Goal: Information Seeking & Learning: Learn about a topic

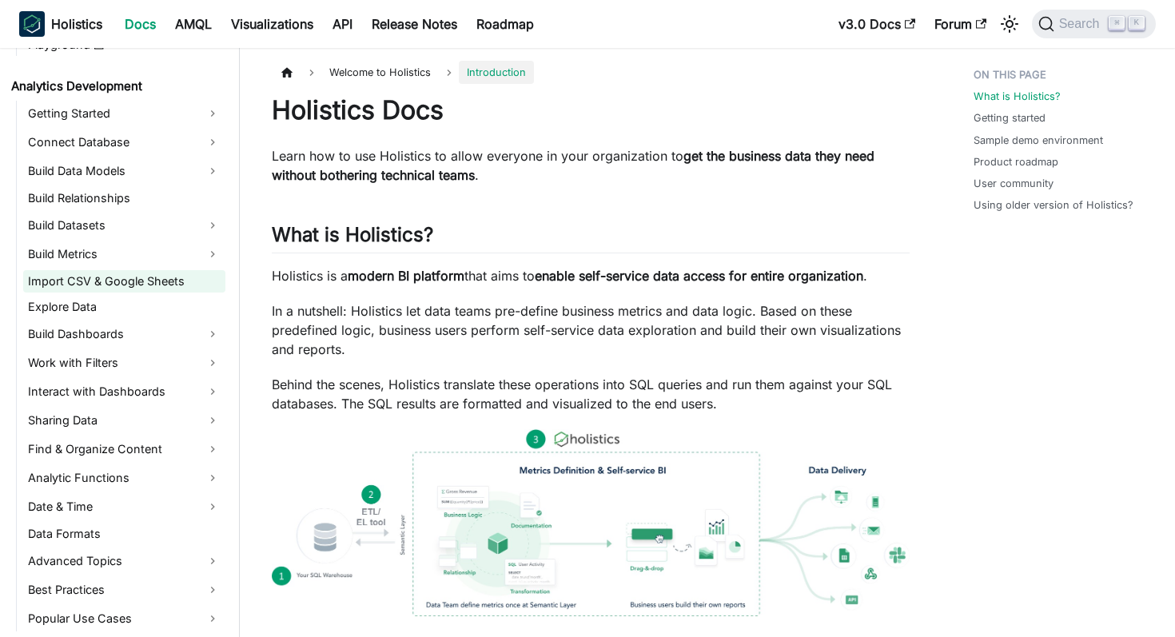
scroll to position [195, 0]
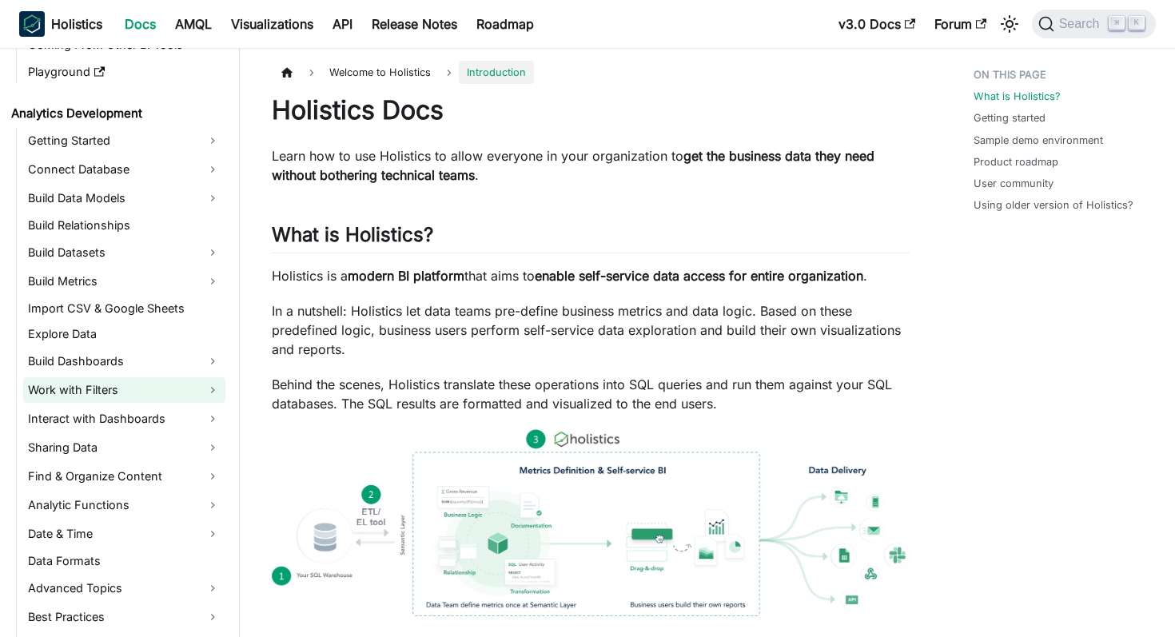
click at [121, 382] on link "Work with Filters" at bounding box center [124, 390] width 202 height 26
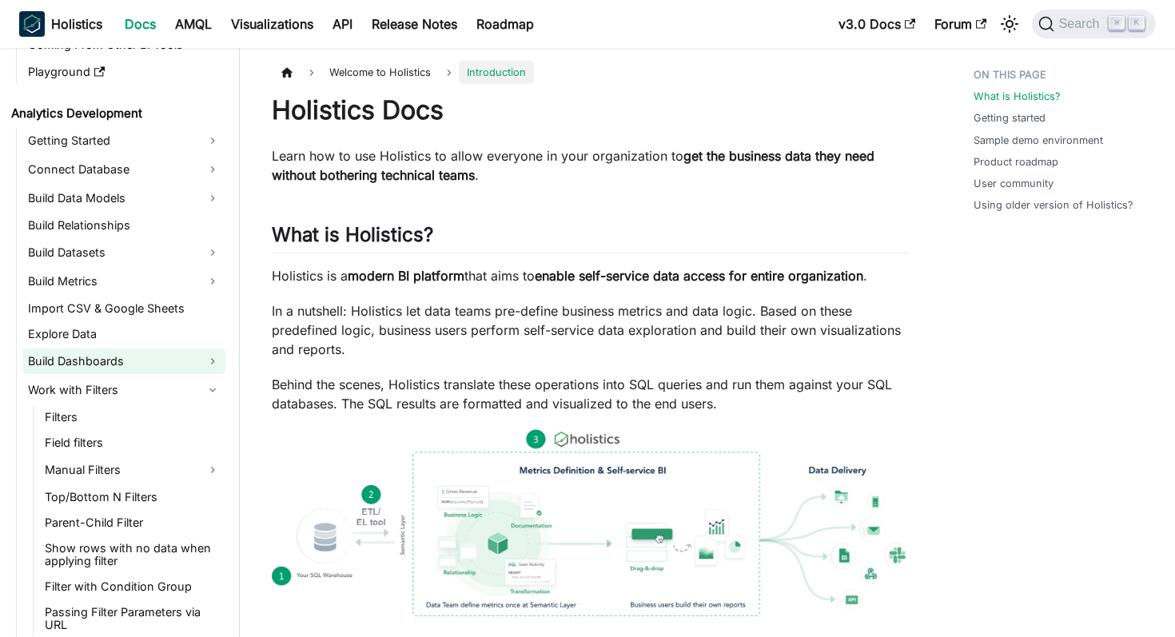
click at [146, 364] on link "Build Dashboards" at bounding box center [124, 361] width 202 height 26
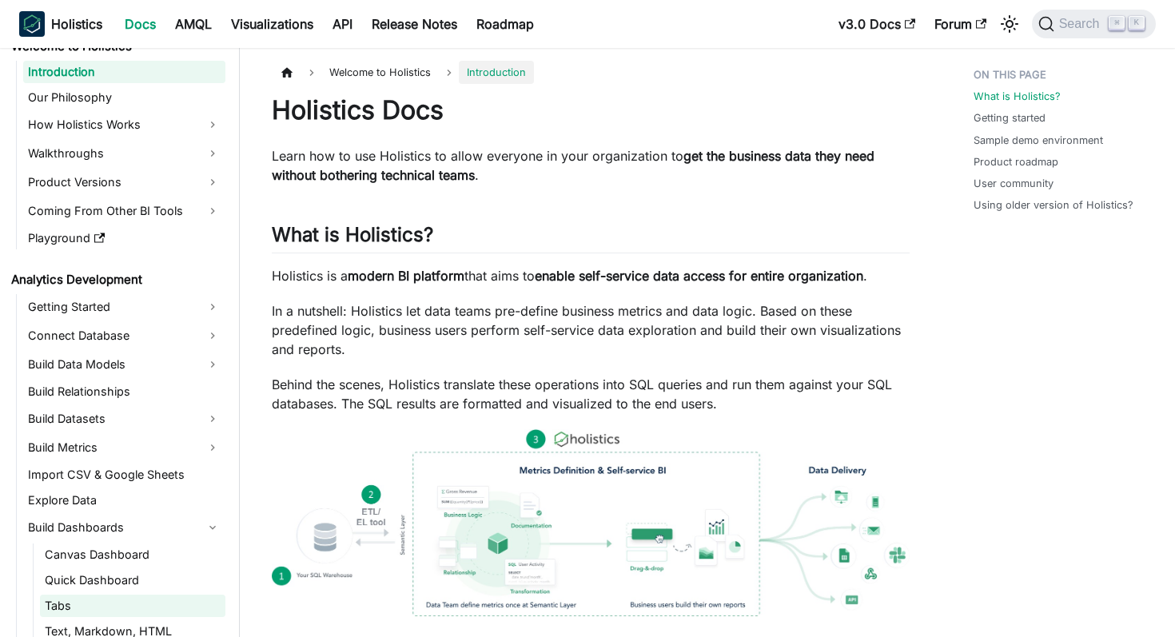
scroll to position [0, 0]
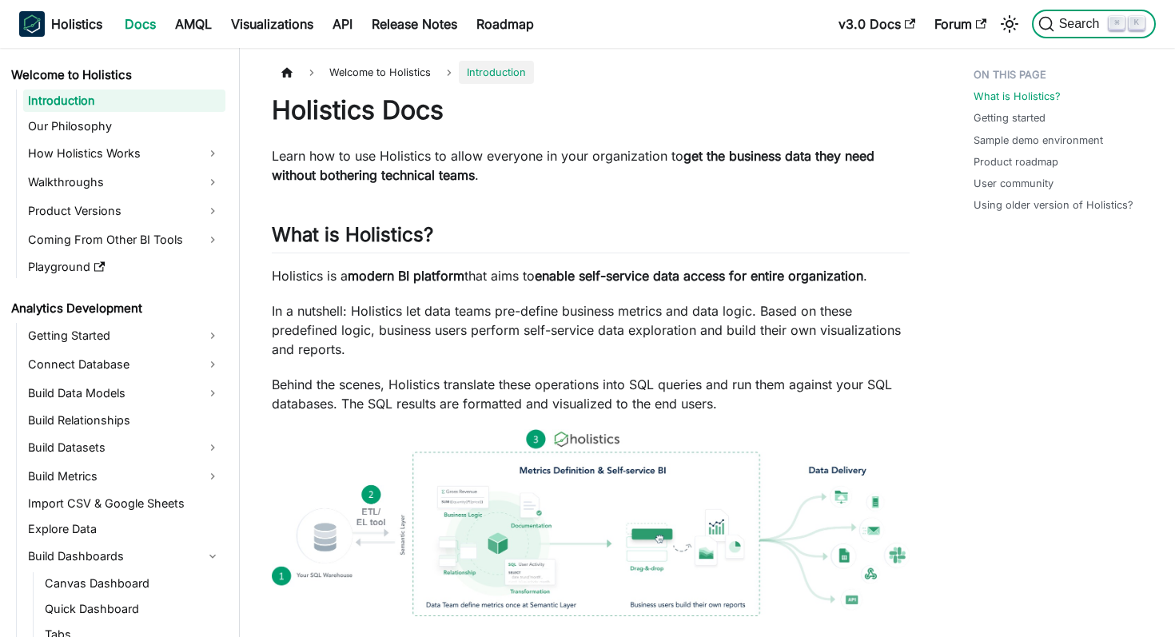
click at [1090, 24] on span "Search" at bounding box center [1081, 24] width 55 height 14
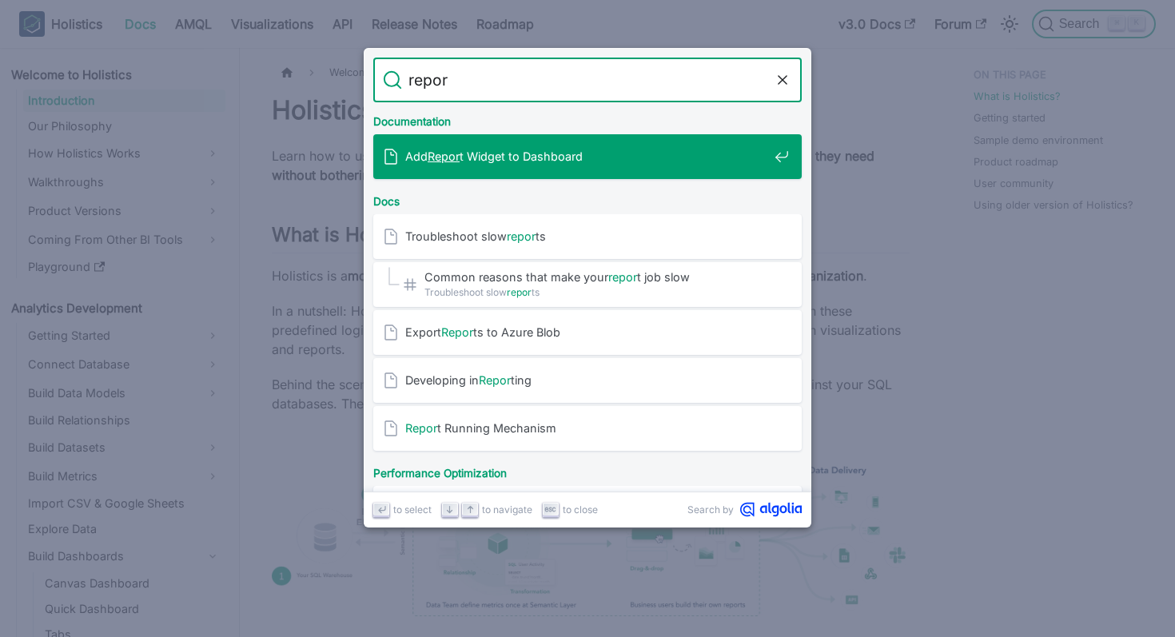
type input "report"
click at [738, 153] on span "Add Report Widget to Dashboard" at bounding box center [586, 156] width 363 height 15
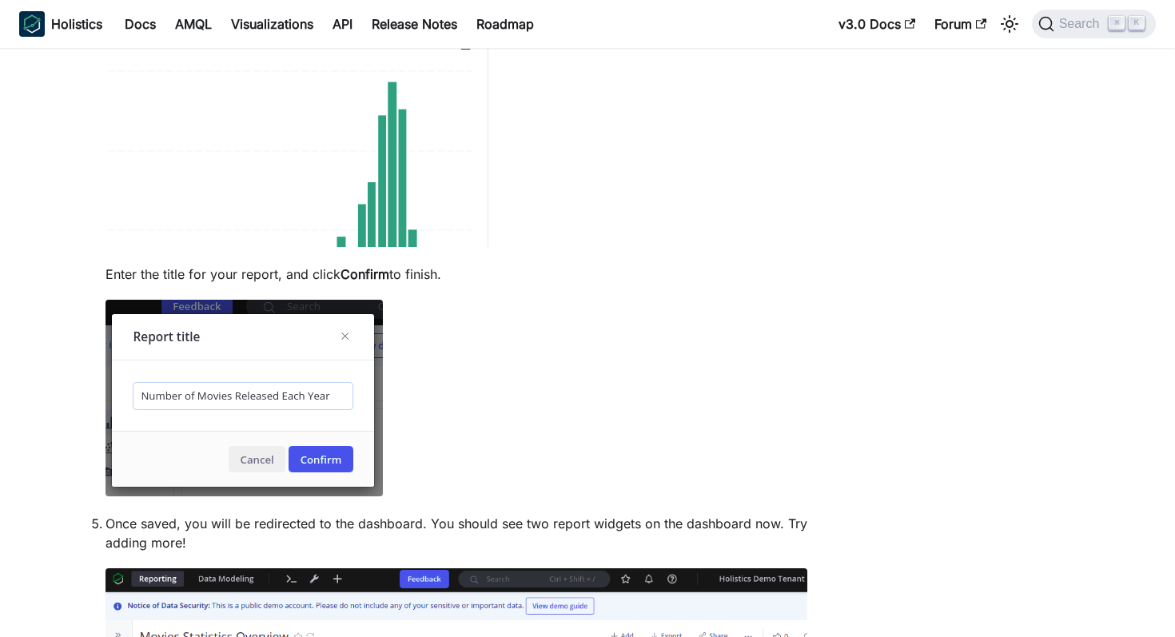
scroll to position [2189, 0]
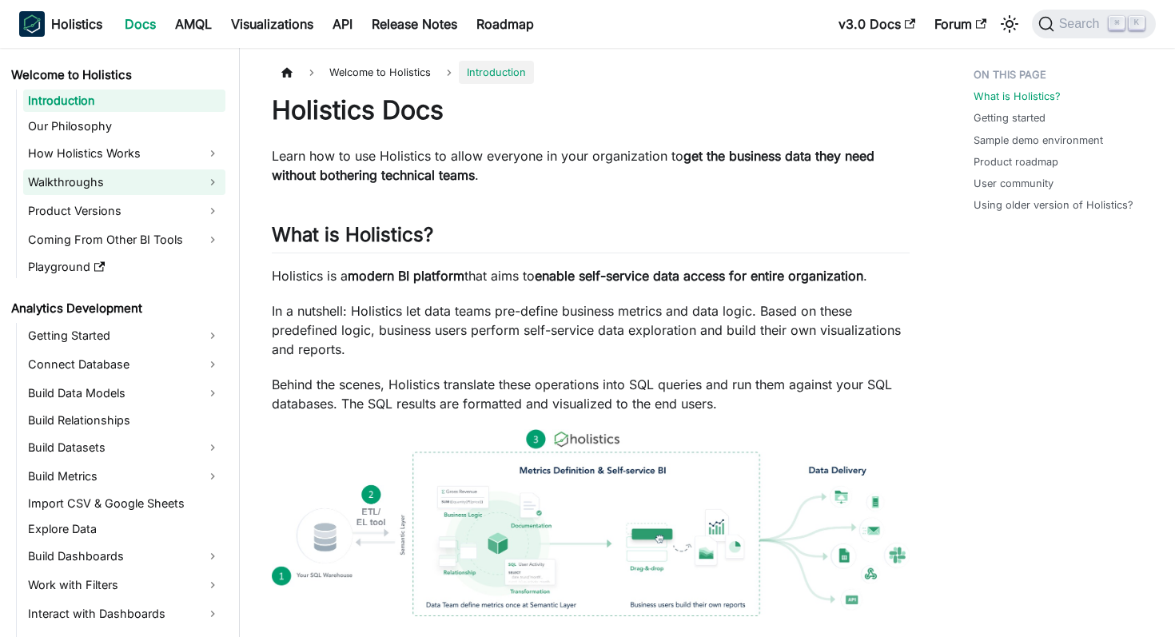
click at [165, 185] on link "Walkthroughs" at bounding box center [124, 182] width 202 height 26
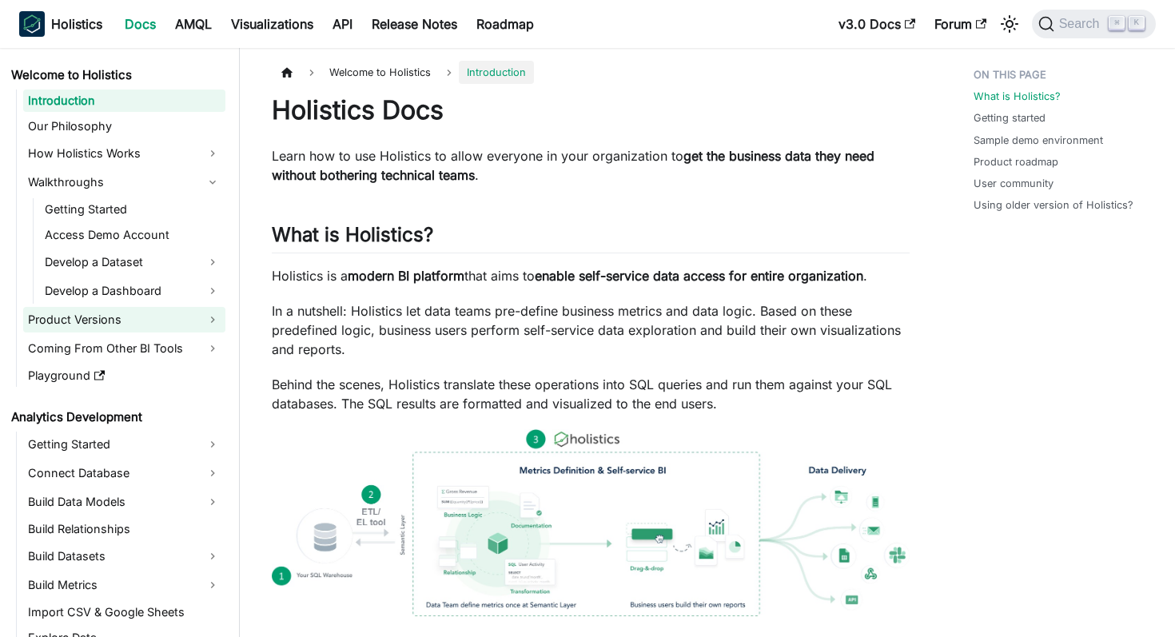
click at [148, 319] on link "Product Versions" at bounding box center [124, 320] width 202 height 26
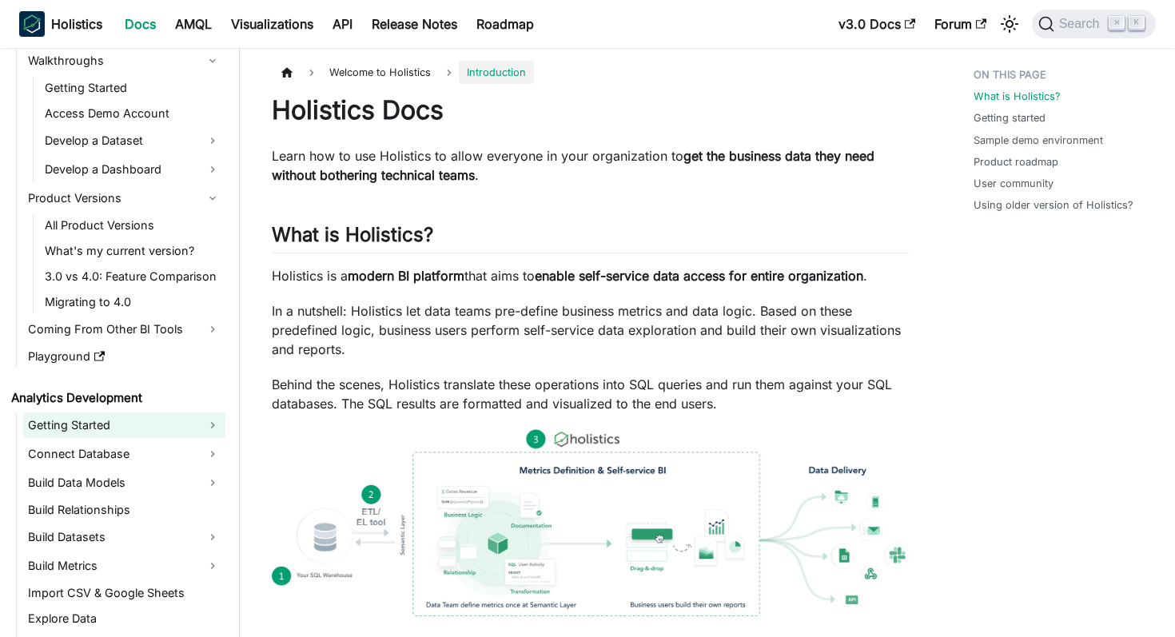
click at [153, 420] on link "Getting Started" at bounding box center [124, 425] width 202 height 26
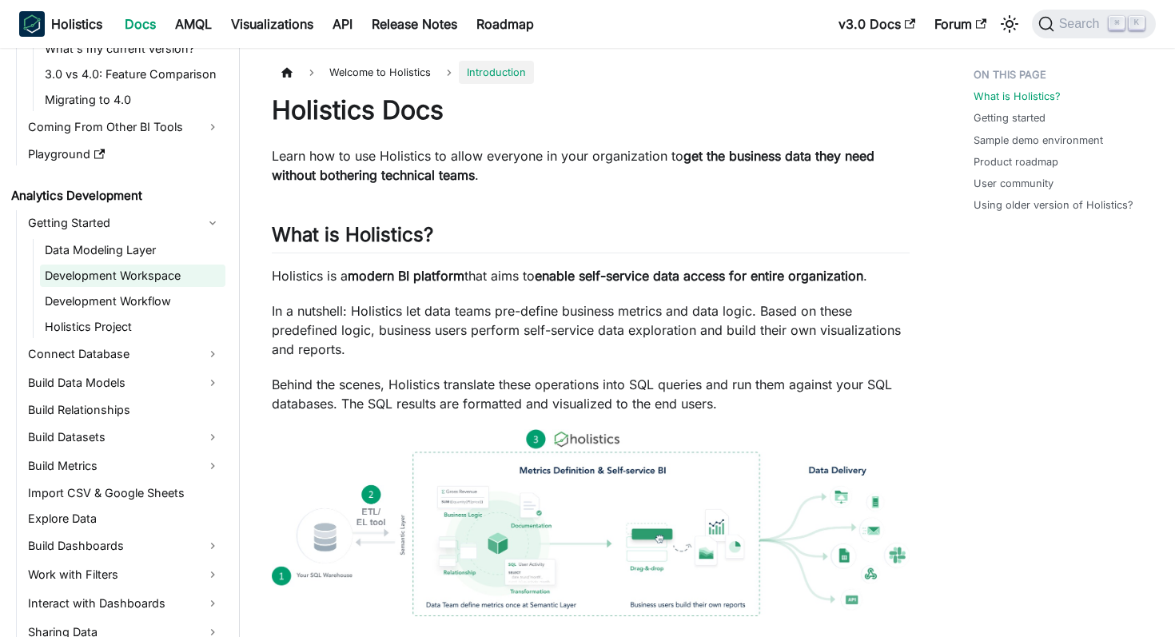
scroll to position [340, 0]
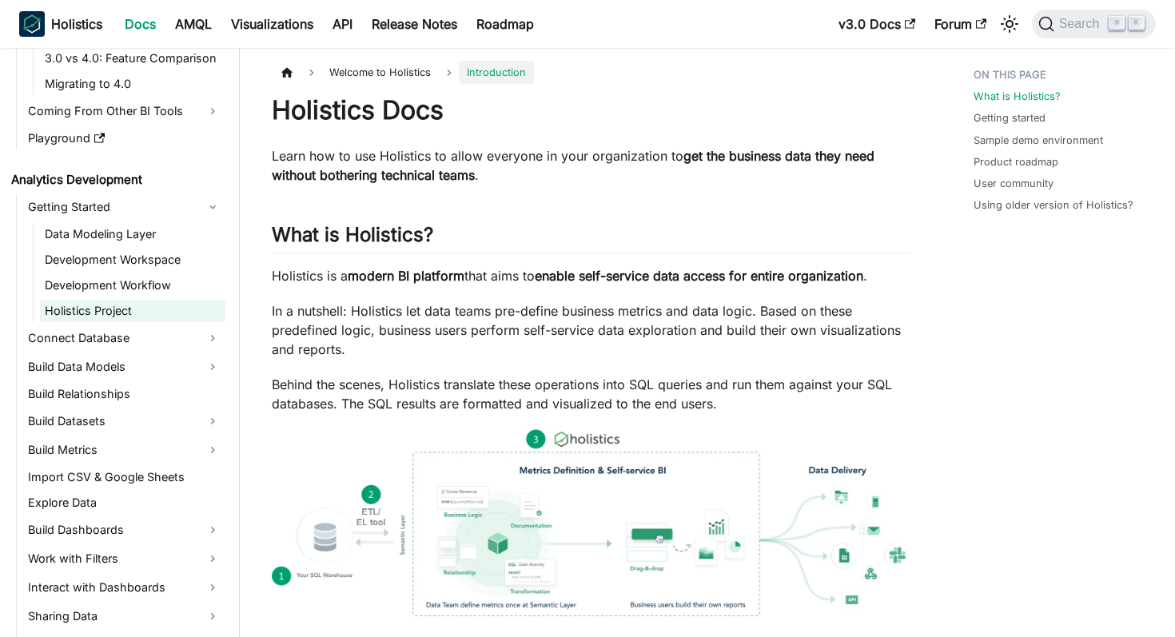
click at [160, 316] on link "Holistics Project" at bounding box center [132, 311] width 185 height 22
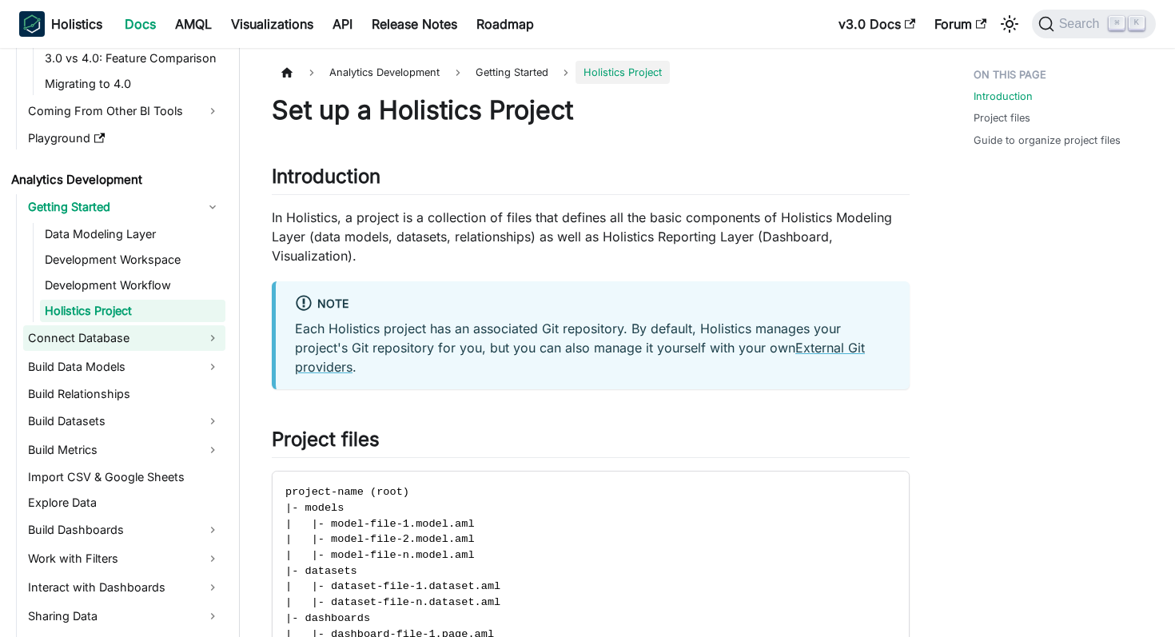
click at [153, 336] on link "Connect Database" at bounding box center [124, 338] width 202 height 26
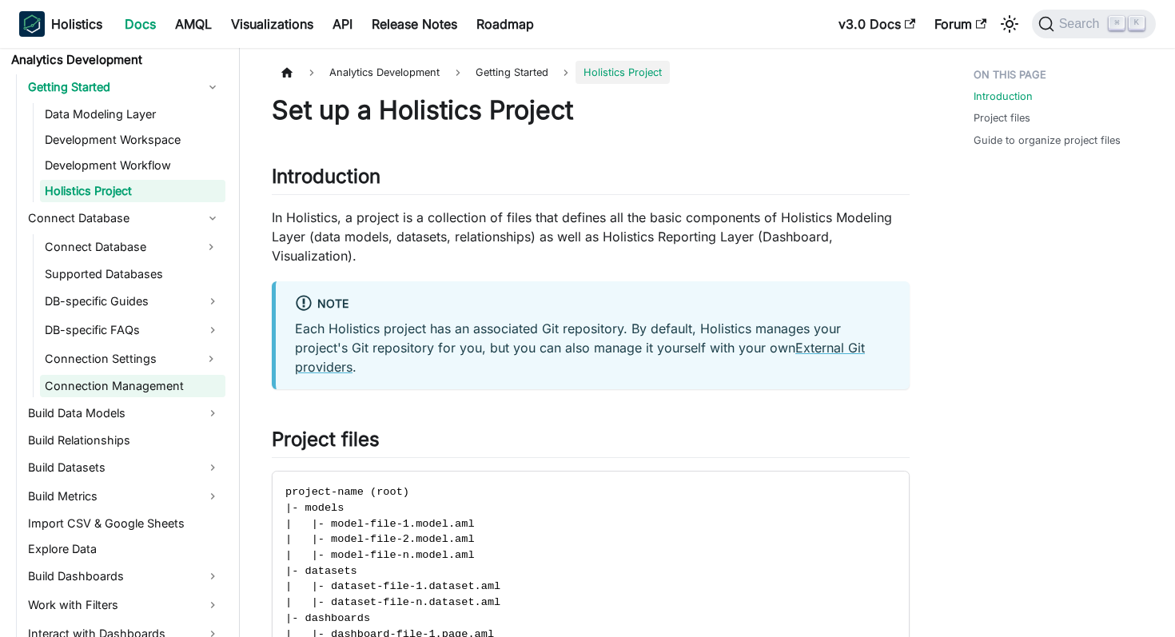
scroll to position [499, 0]
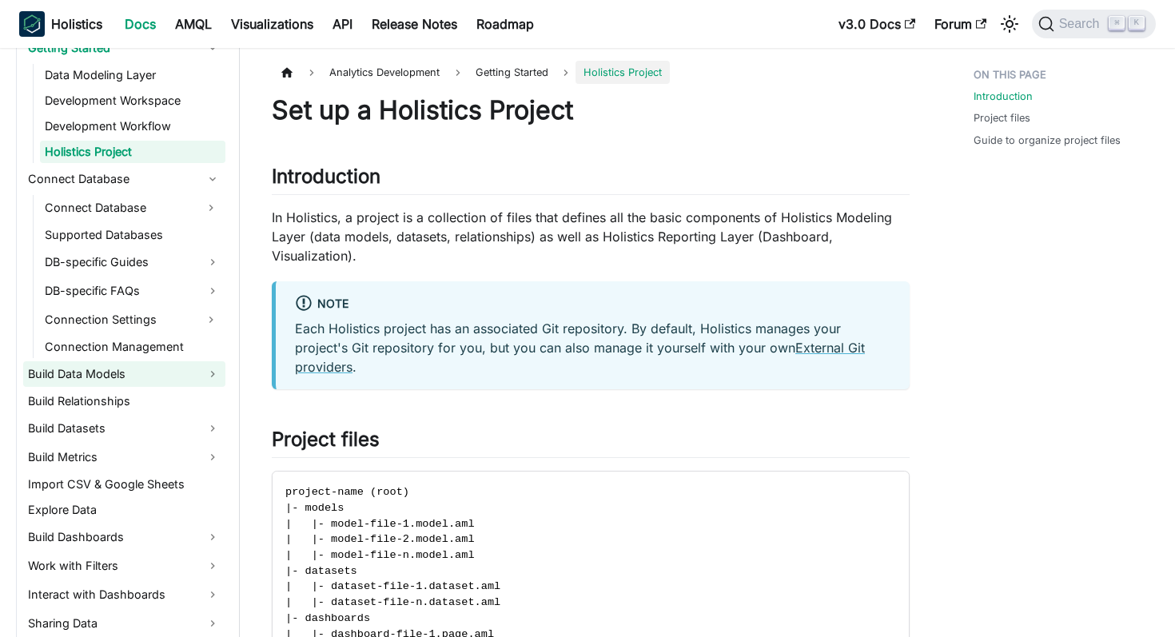
click at [150, 381] on link "Build Data Models" at bounding box center [124, 374] width 202 height 26
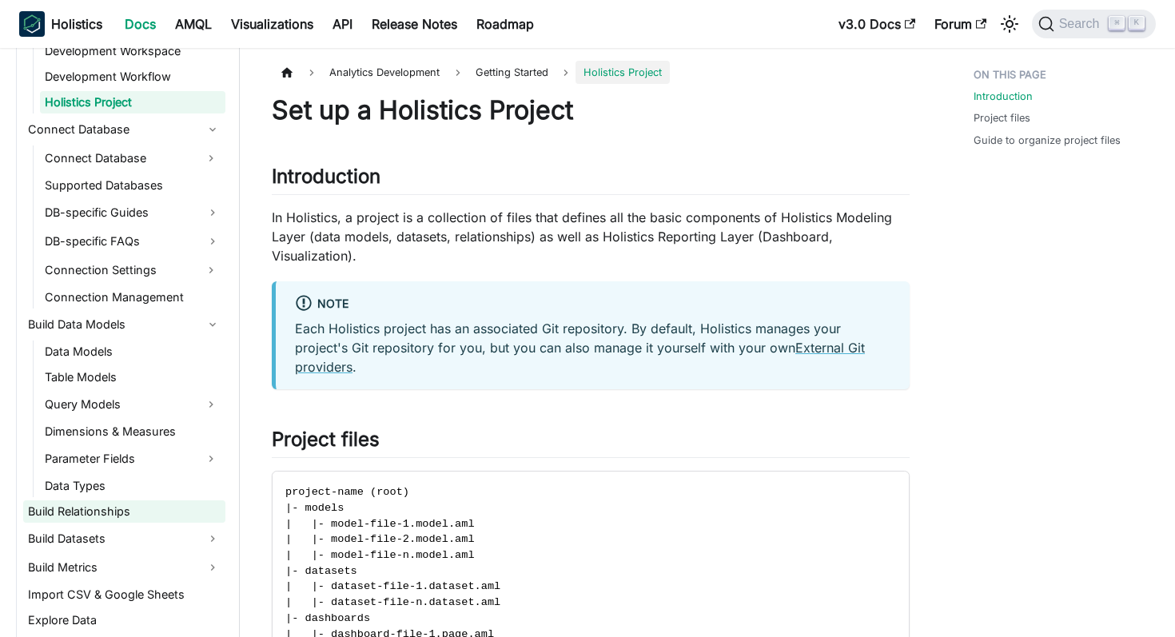
click at [137, 511] on link "Build Relationships" at bounding box center [124, 511] width 202 height 22
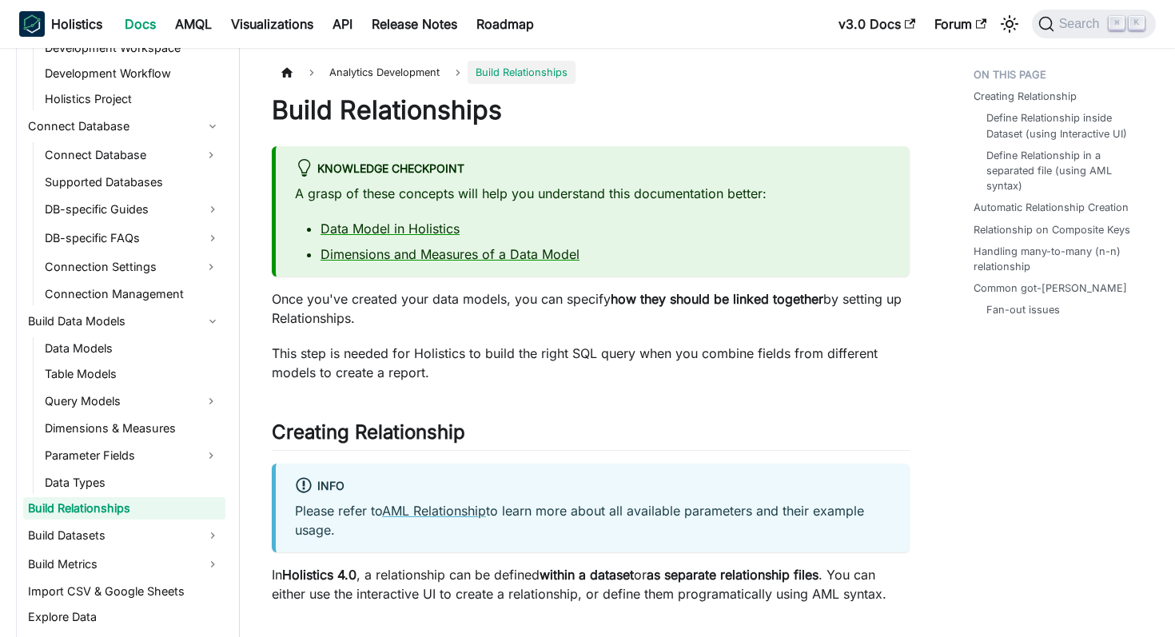
scroll to position [647, 0]
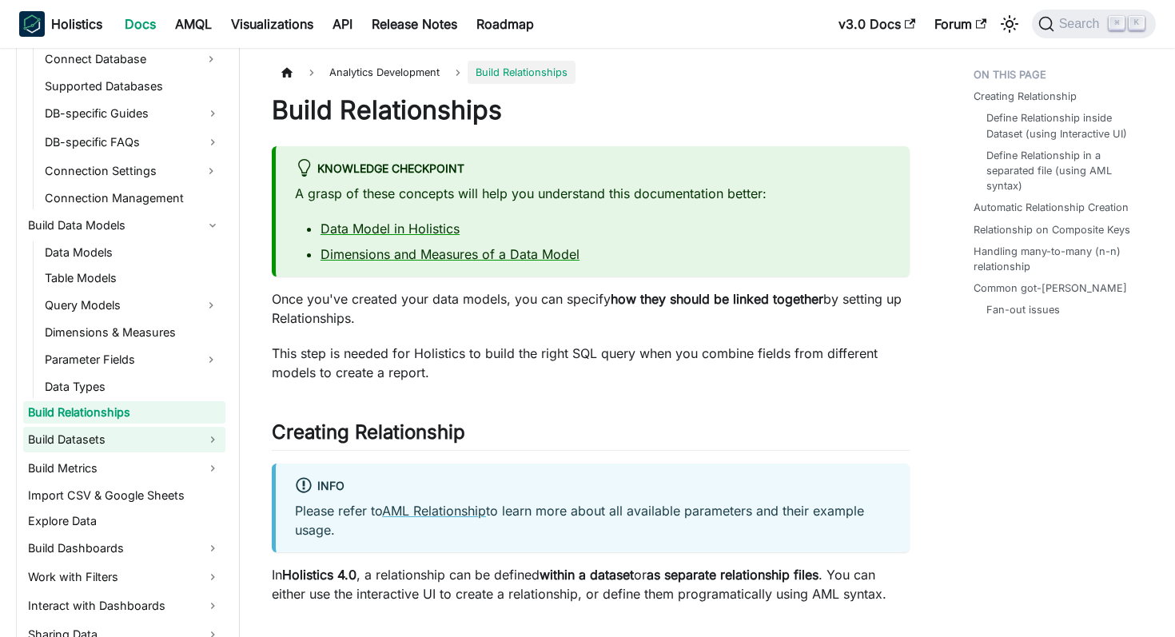
click at [147, 450] on link "Build Datasets" at bounding box center [124, 440] width 202 height 26
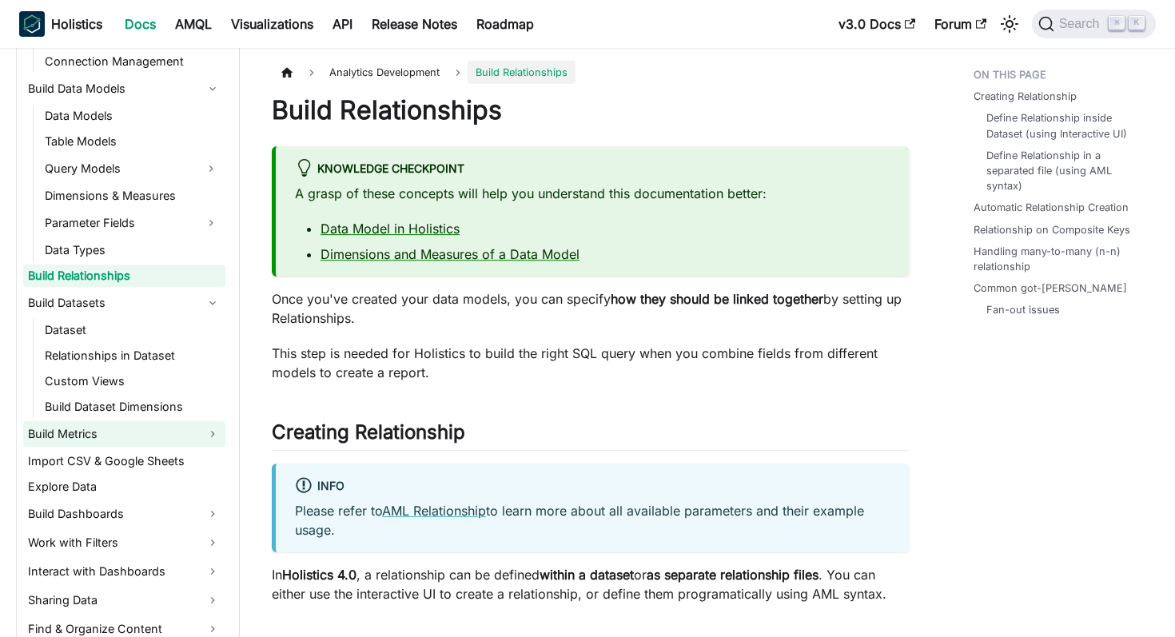
click at [146, 435] on link "Build Metrics" at bounding box center [124, 434] width 202 height 26
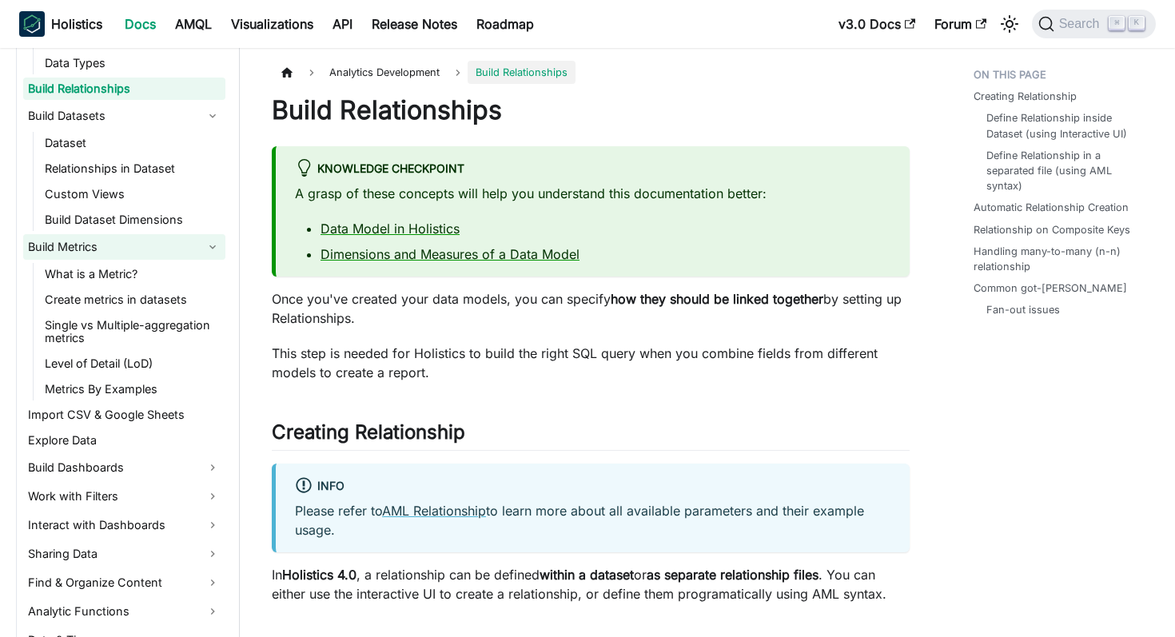
scroll to position [992, 0]
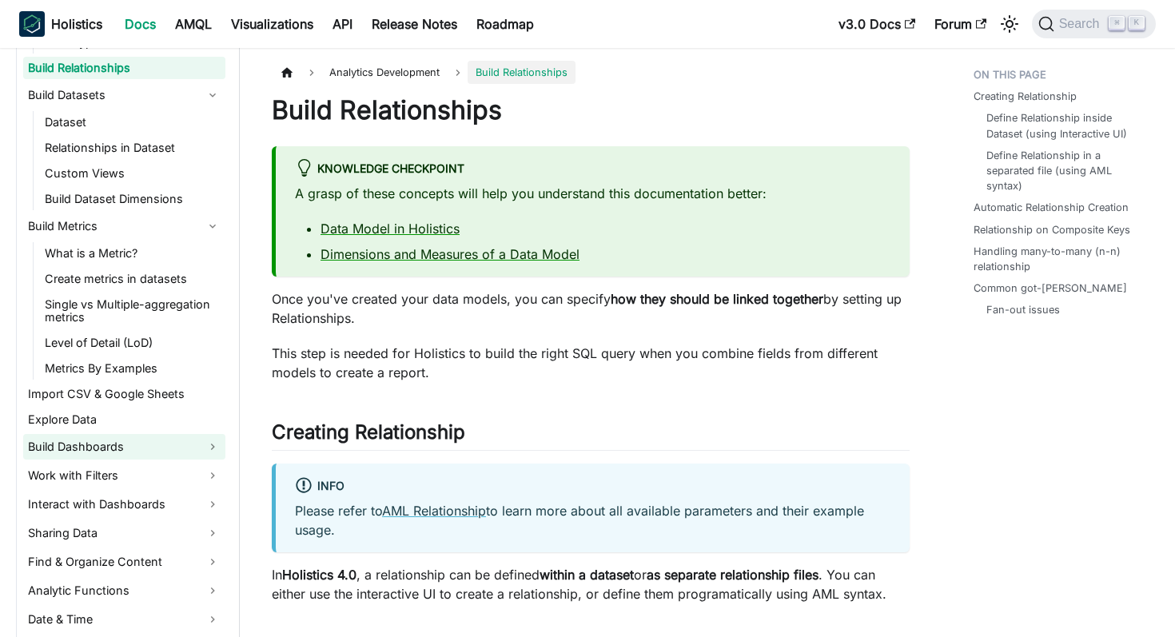
click at [144, 438] on link "Build Dashboards" at bounding box center [124, 447] width 202 height 26
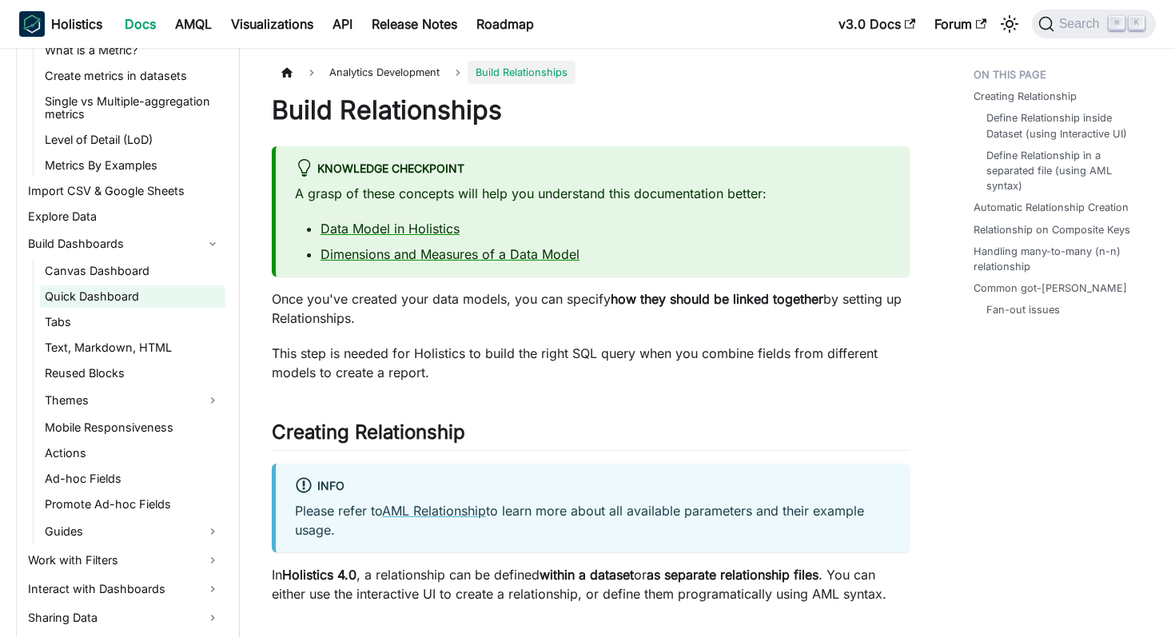
scroll to position [1322, 0]
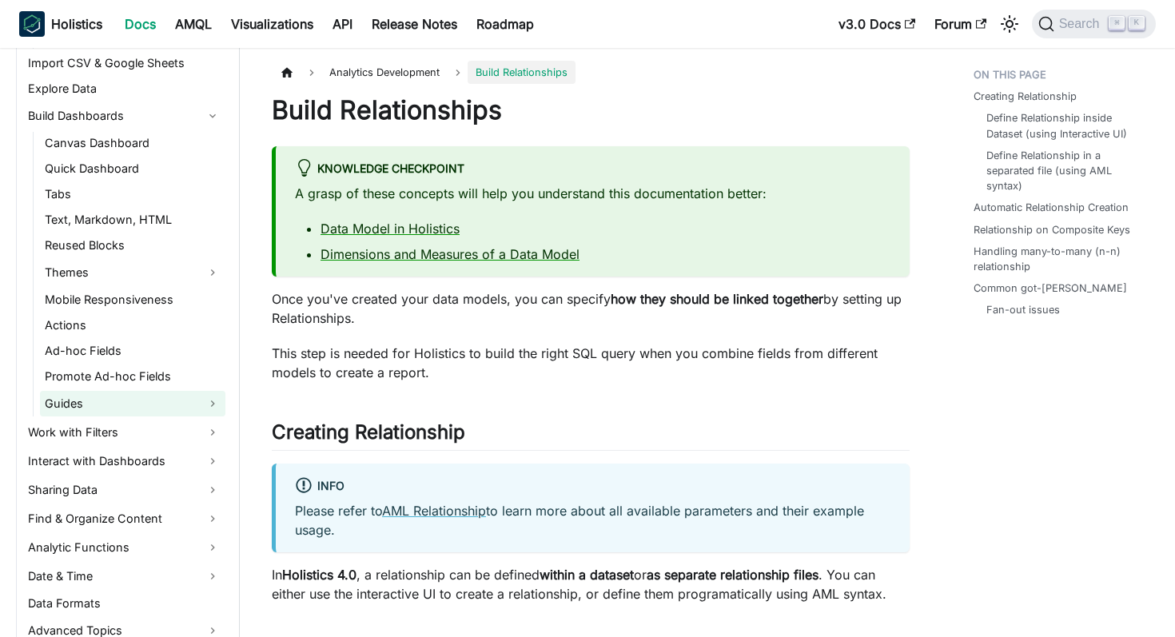
click at [160, 411] on link "Guides" at bounding box center [132, 404] width 185 height 26
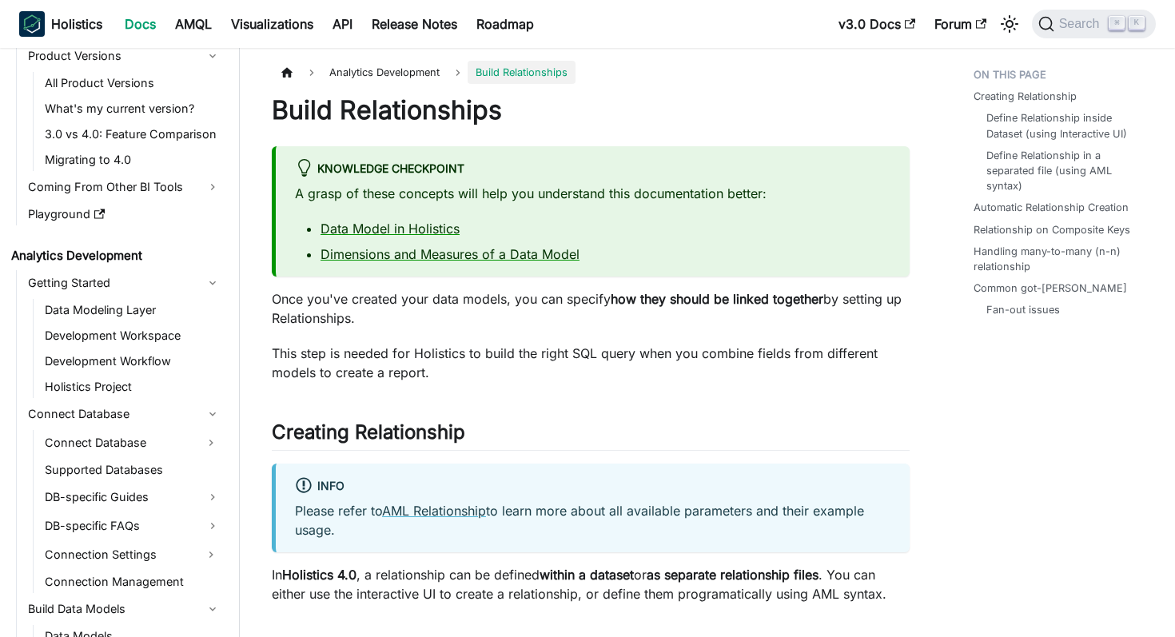
scroll to position [0, 0]
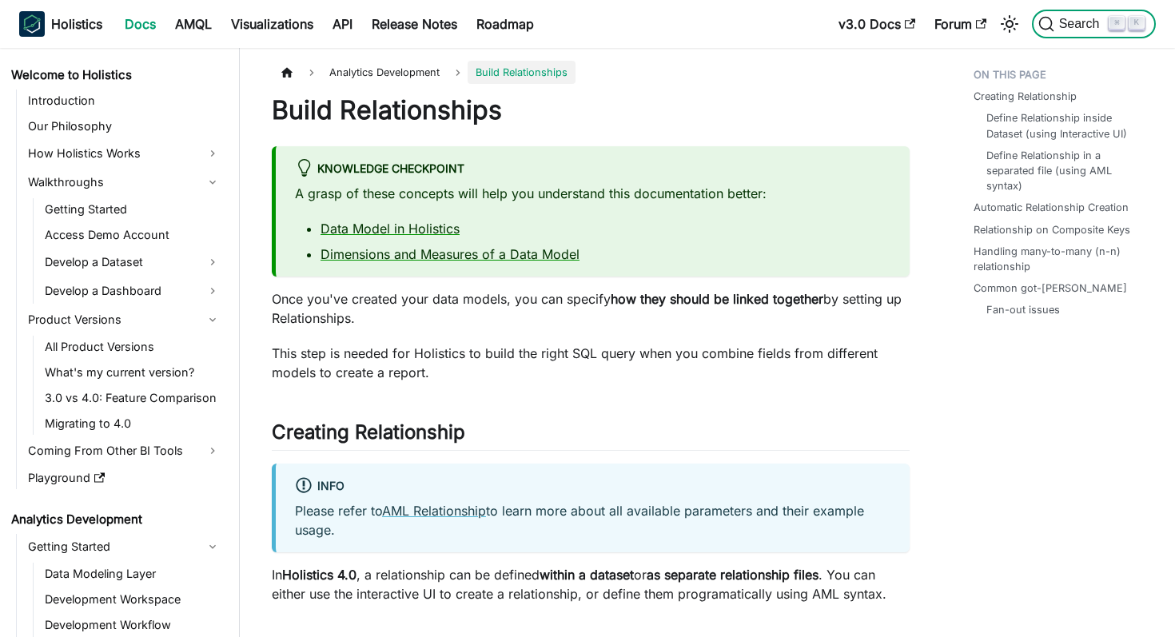
click at [1036, 32] on button "Search ⌘ K" at bounding box center [1094, 24] width 124 height 29
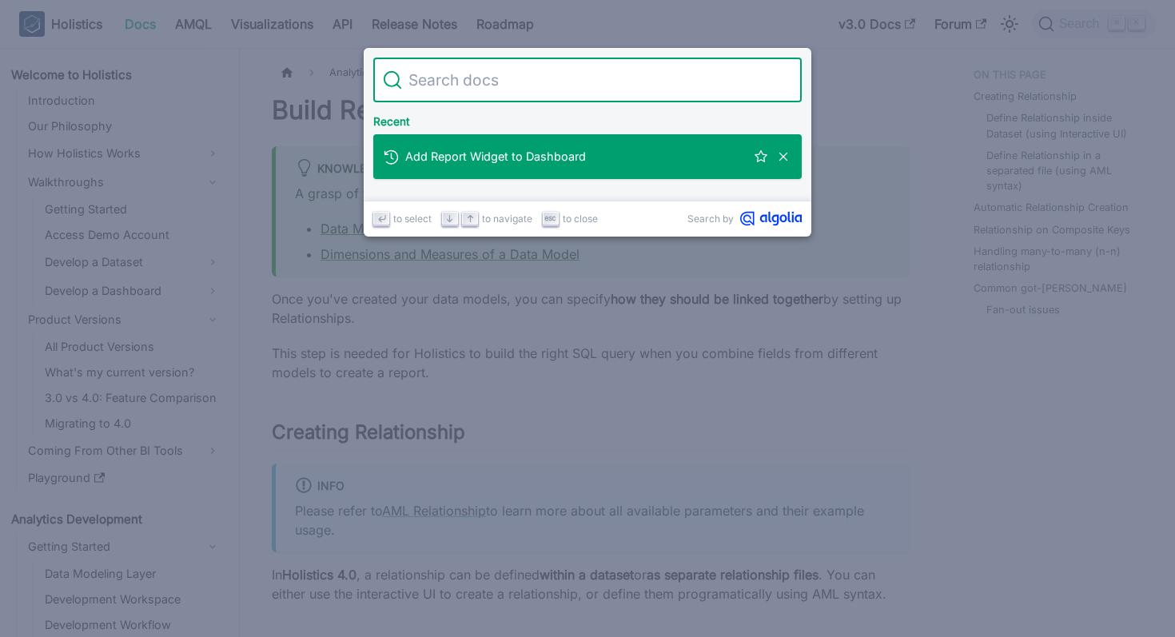
click at [642, 148] on div "Add Report Widget to Dashboard" at bounding box center [592, 156] width 419 height 45
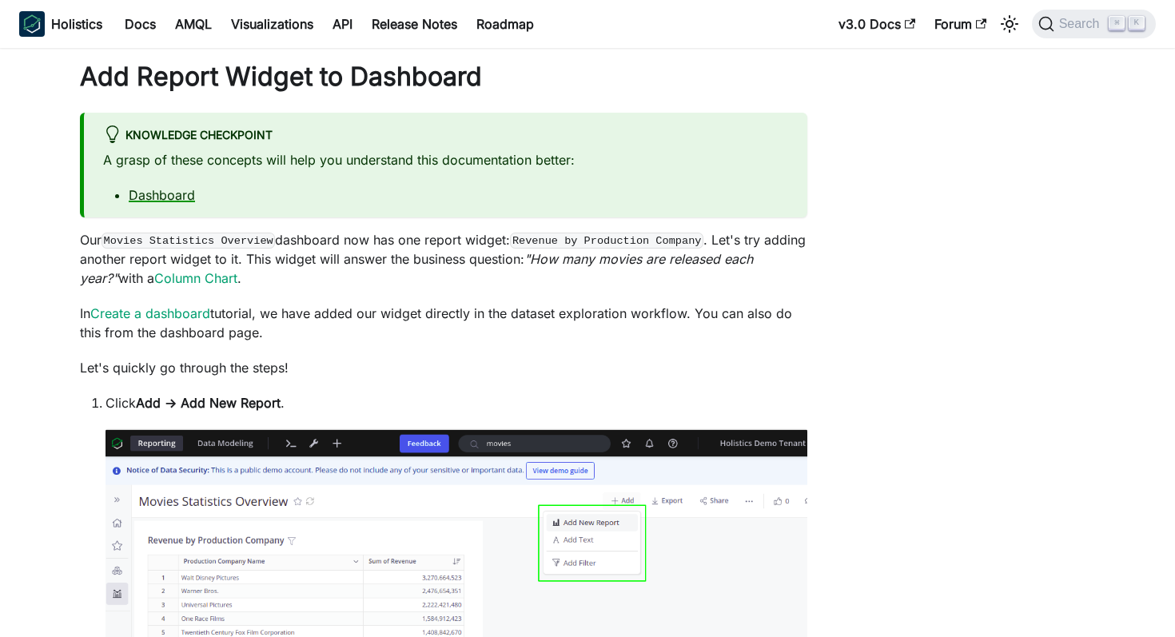
click at [181, 187] on link "Dashboard" at bounding box center [162, 195] width 66 height 16
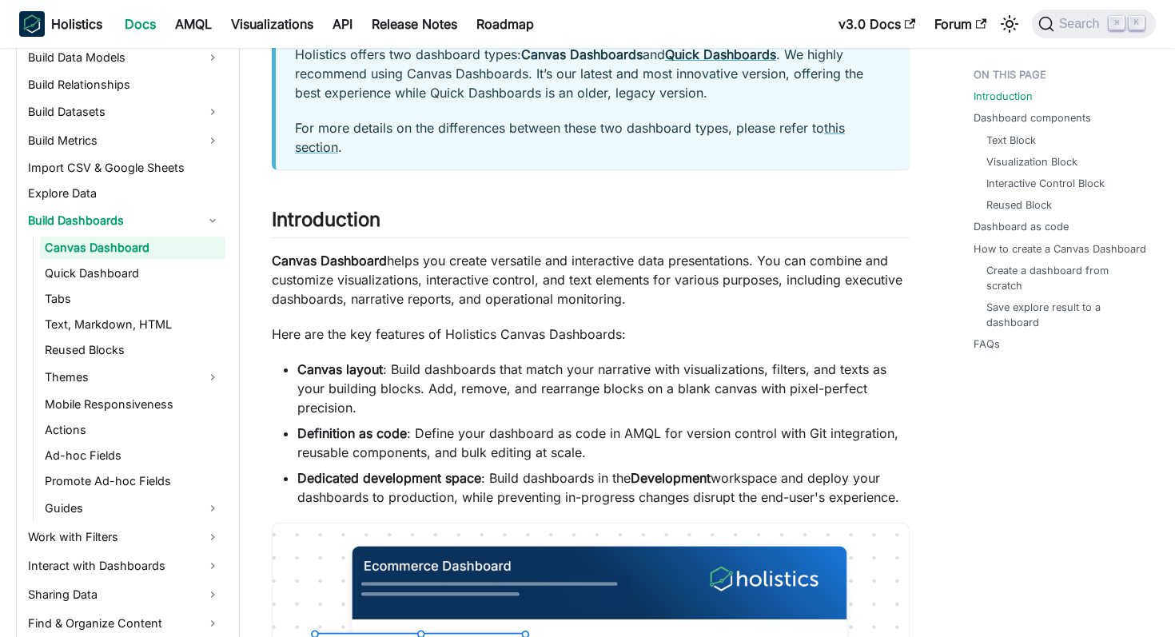
scroll to position [138, 0]
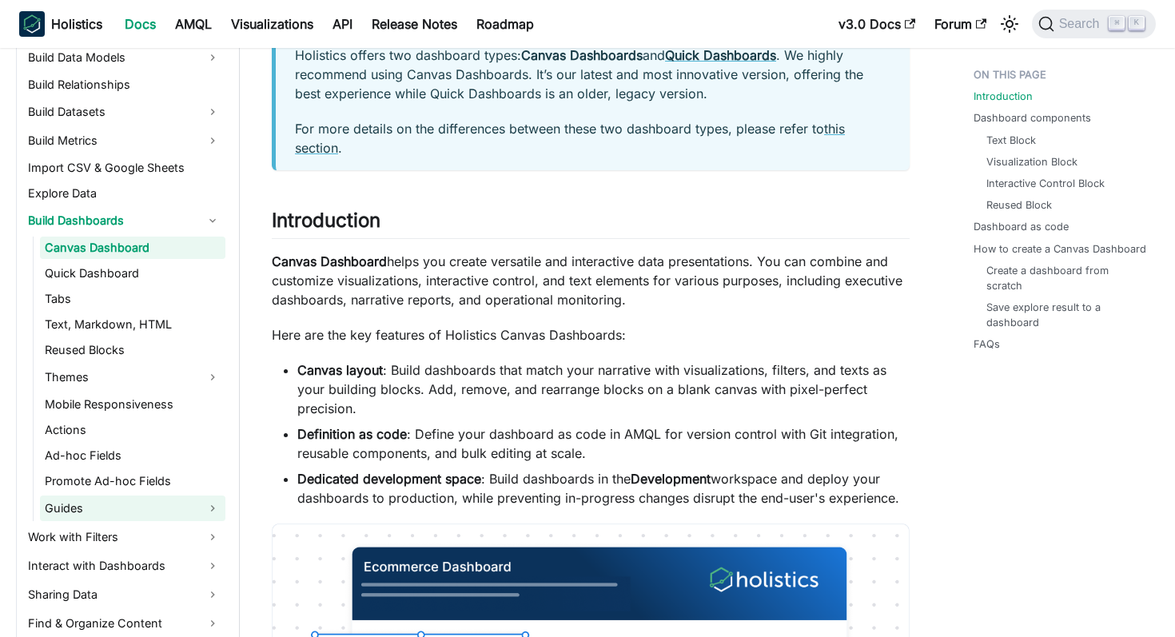
click at [113, 503] on link "Guides" at bounding box center [132, 508] width 185 height 26
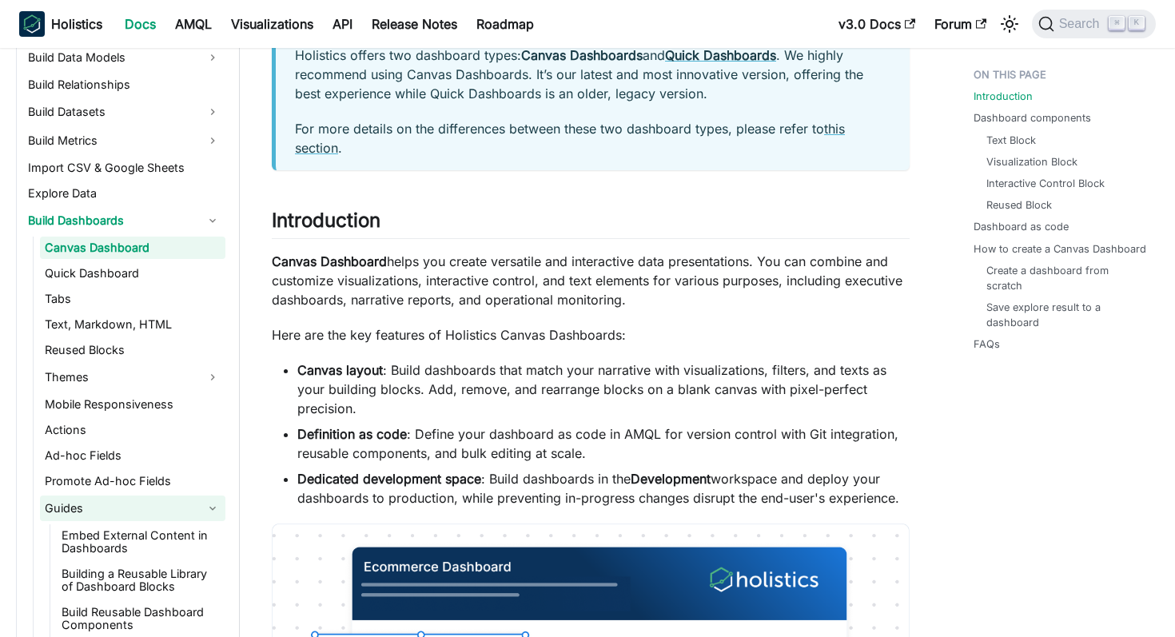
scroll to position [526, 0]
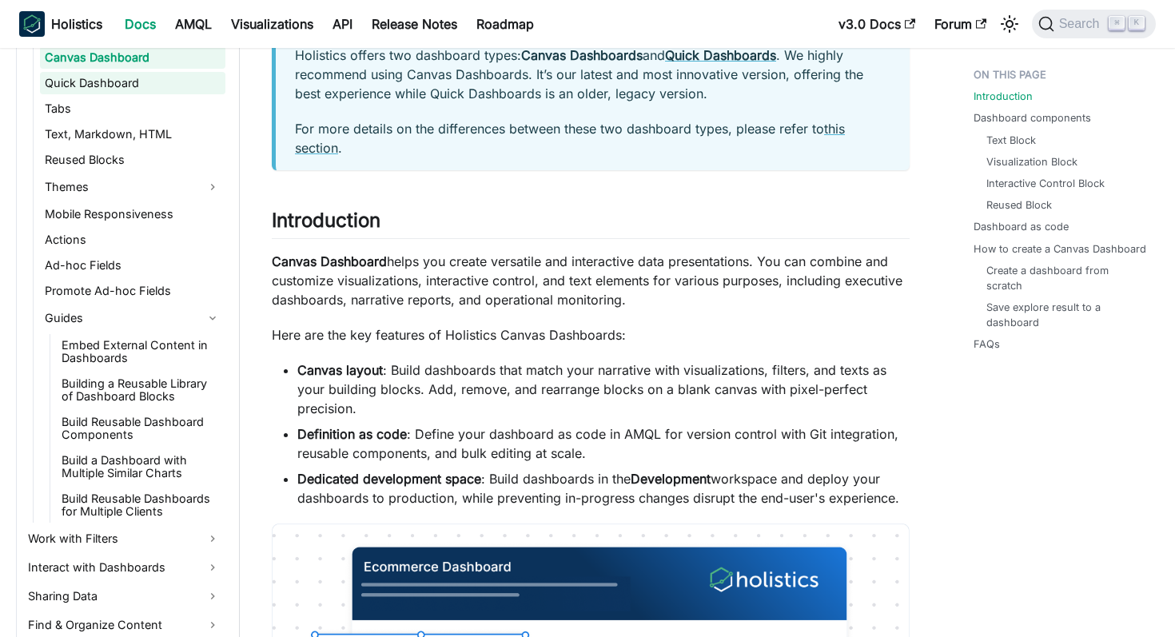
click at [117, 92] on link "Quick Dashboard" at bounding box center [132, 83] width 185 height 22
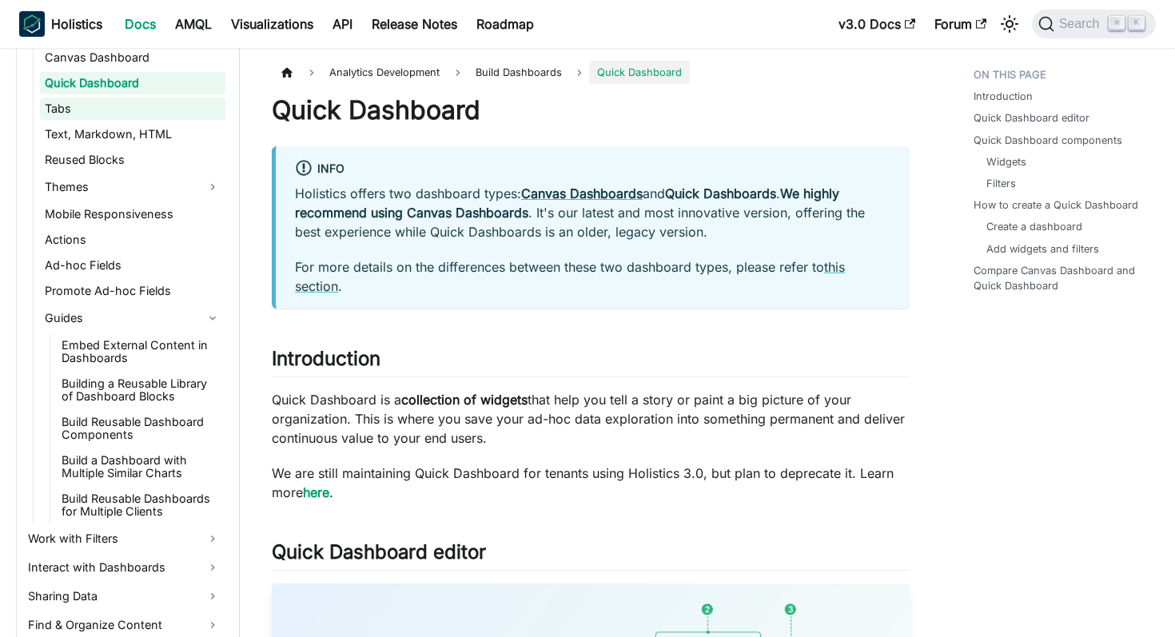
click at [116, 108] on link "Tabs" at bounding box center [132, 108] width 185 height 22
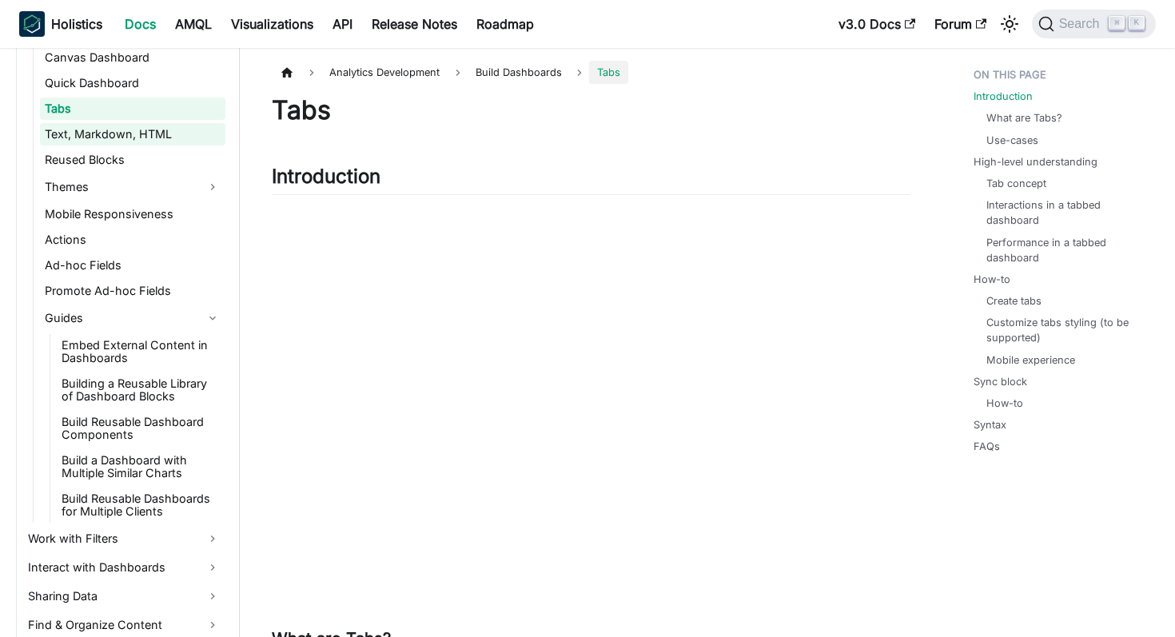
click at [107, 139] on link "Text, Markdown, HTML" at bounding box center [132, 134] width 185 height 22
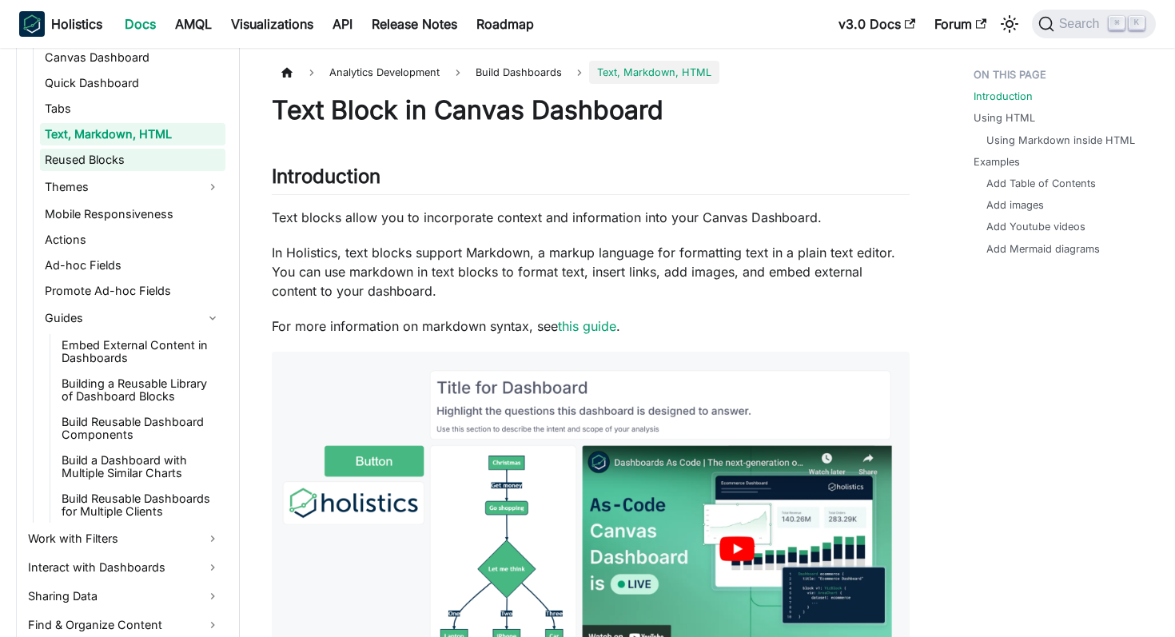
click at [105, 163] on link "Reused Blocks" at bounding box center [132, 160] width 185 height 22
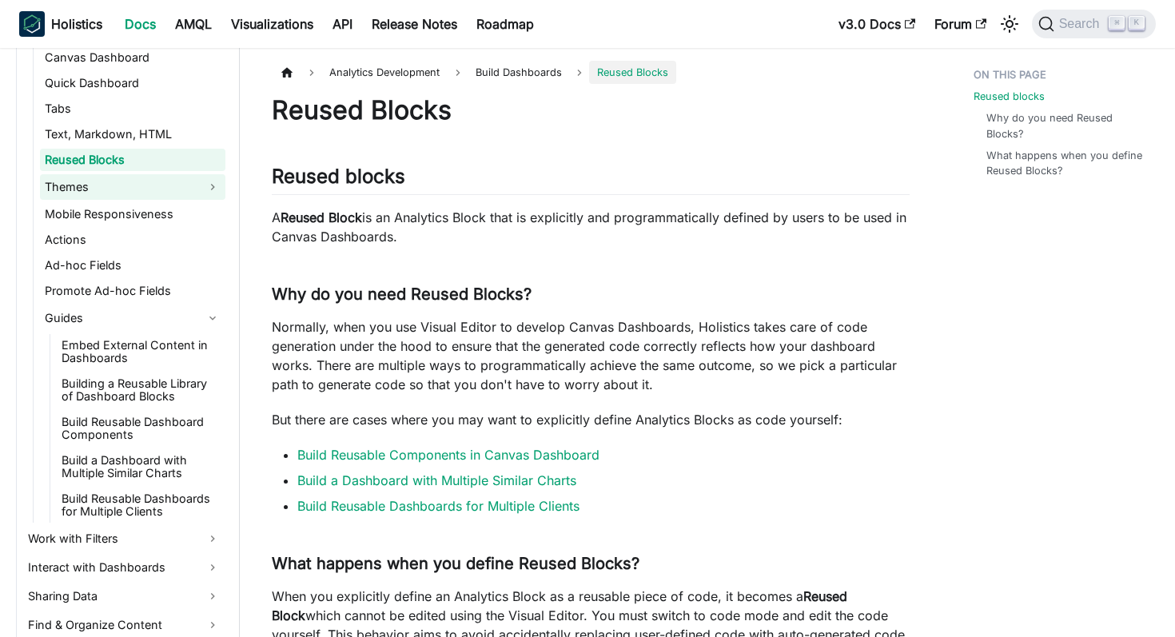
click at [98, 197] on link "Themes" at bounding box center [132, 187] width 185 height 26
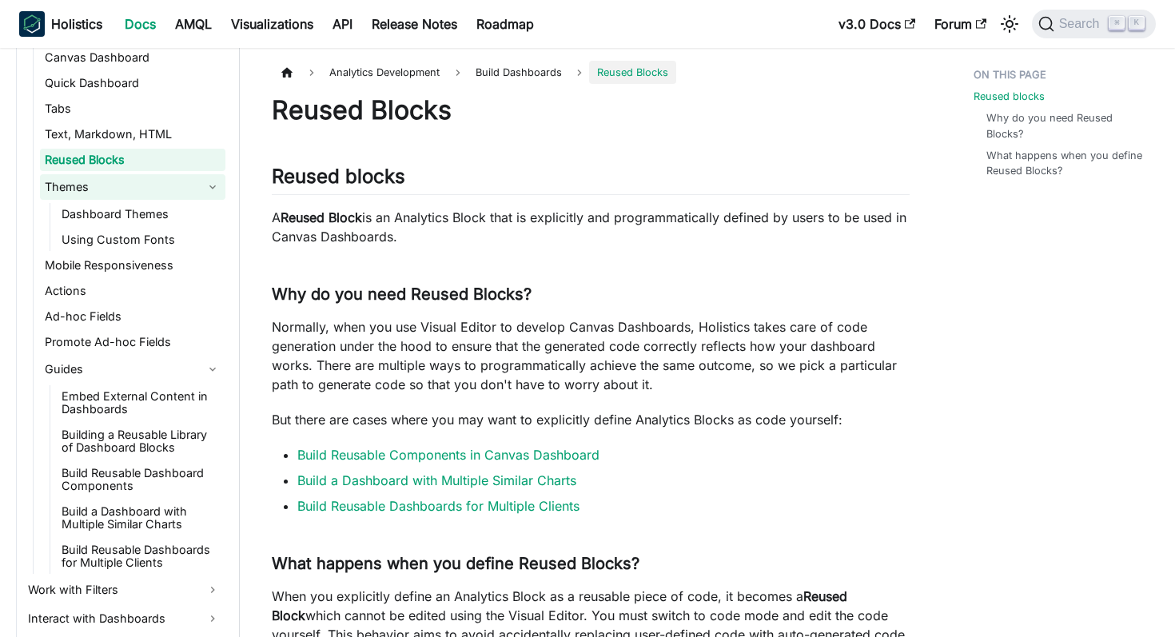
click at [115, 189] on link "Themes" at bounding box center [132, 187] width 185 height 26
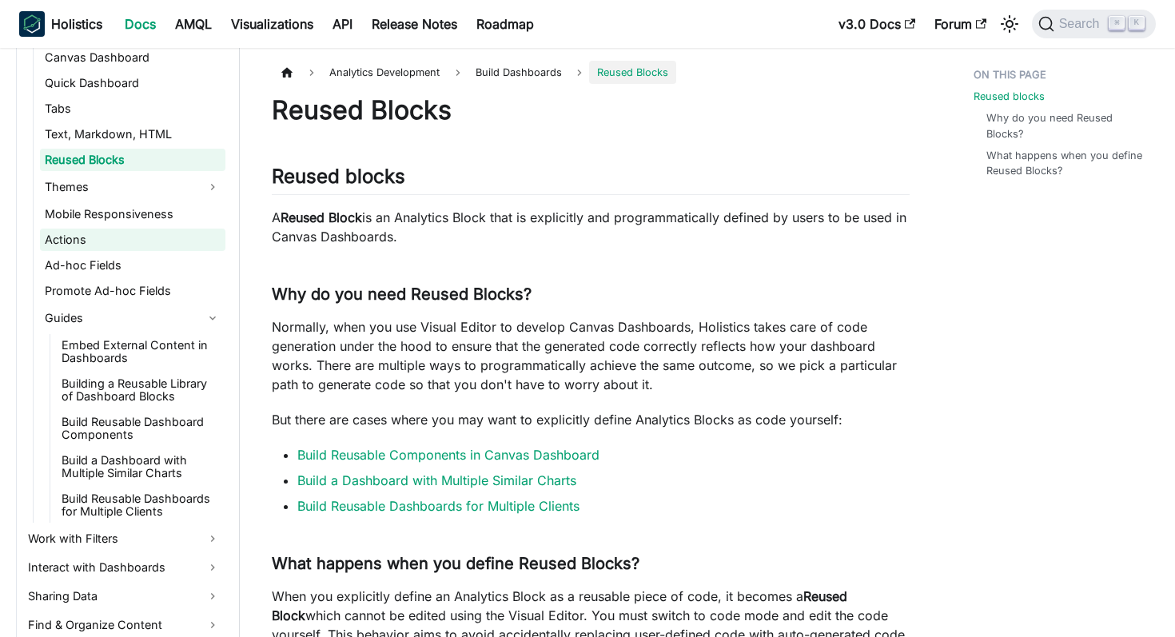
click at [109, 245] on link "Actions" at bounding box center [132, 240] width 185 height 22
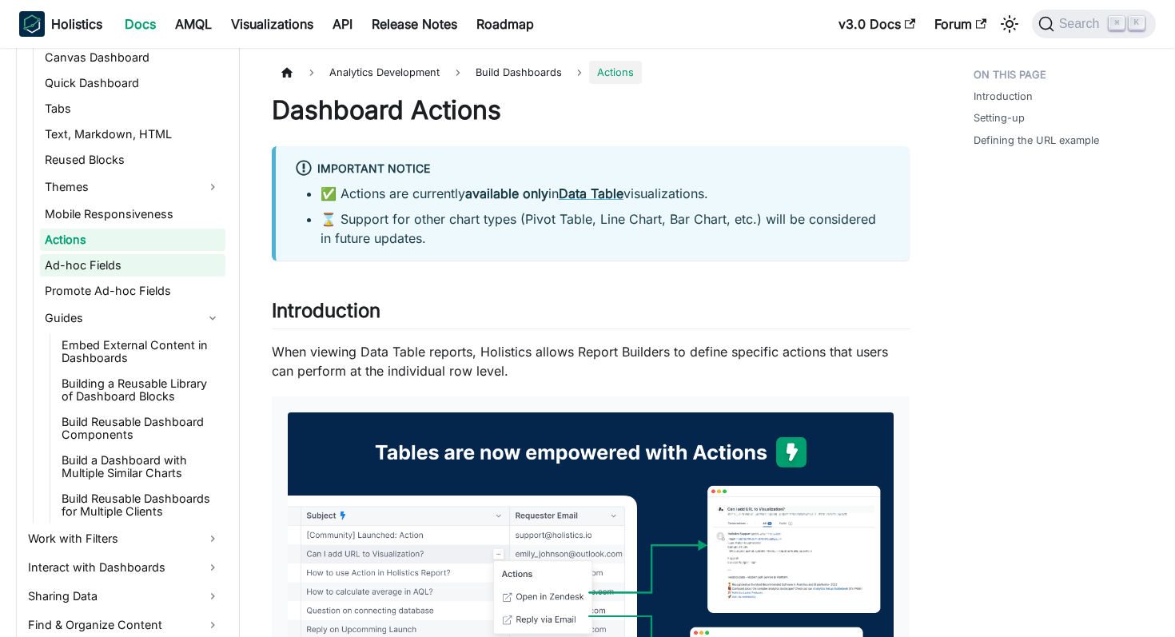
click at [101, 268] on link "Ad-hoc Fields" at bounding box center [132, 265] width 185 height 22
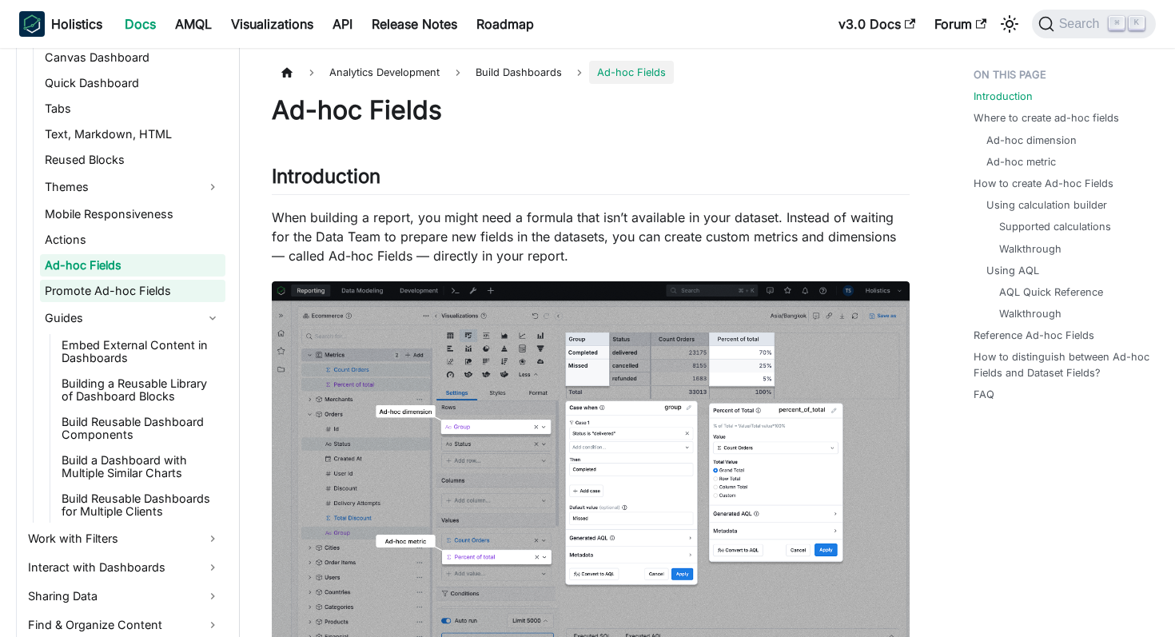
click at [96, 300] on link "Promote Ad-hoc Fields" at bounding box center [132, 291] width 185 height 22
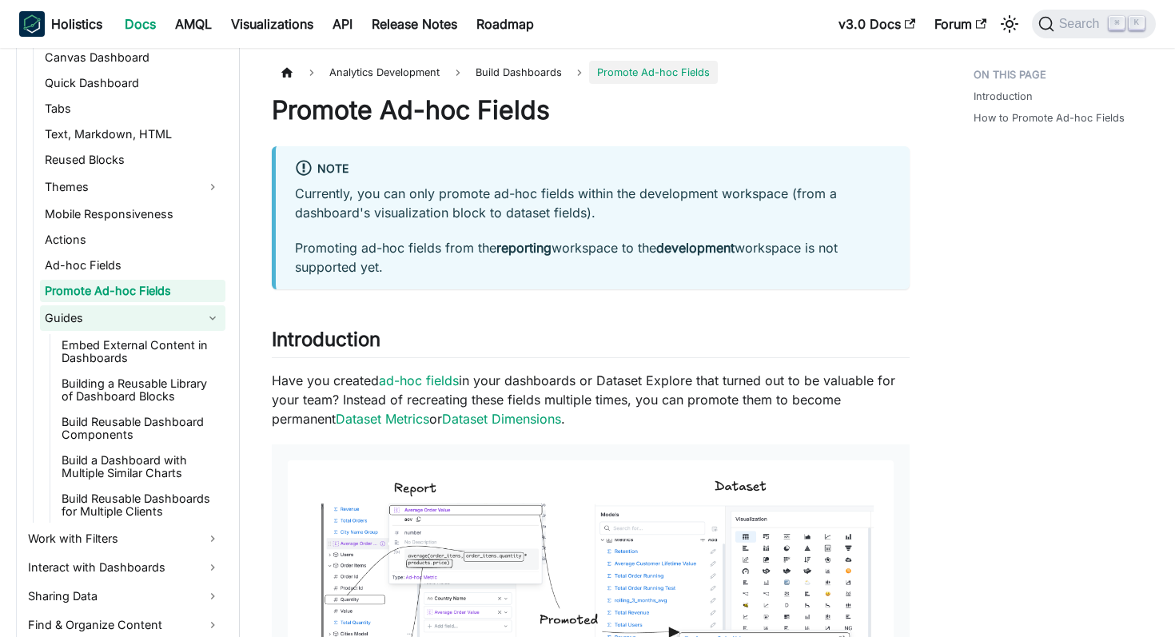
click at [94, 318] on link "Guides" at bounding box center [132, 318] width 185 height 26
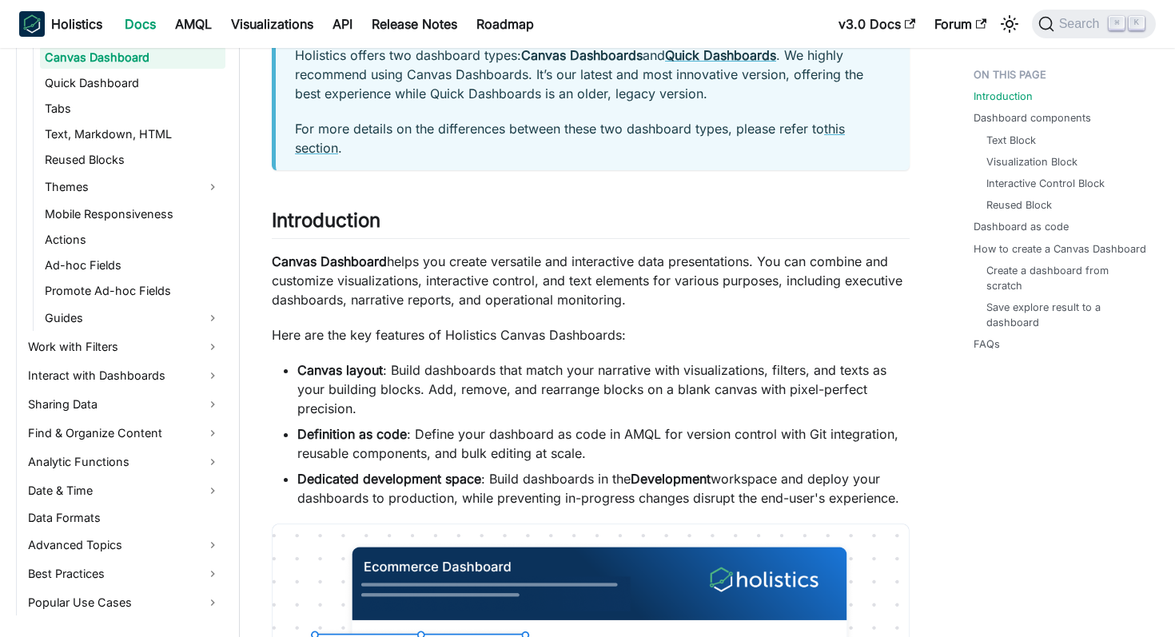
scroll to position [524, 0]
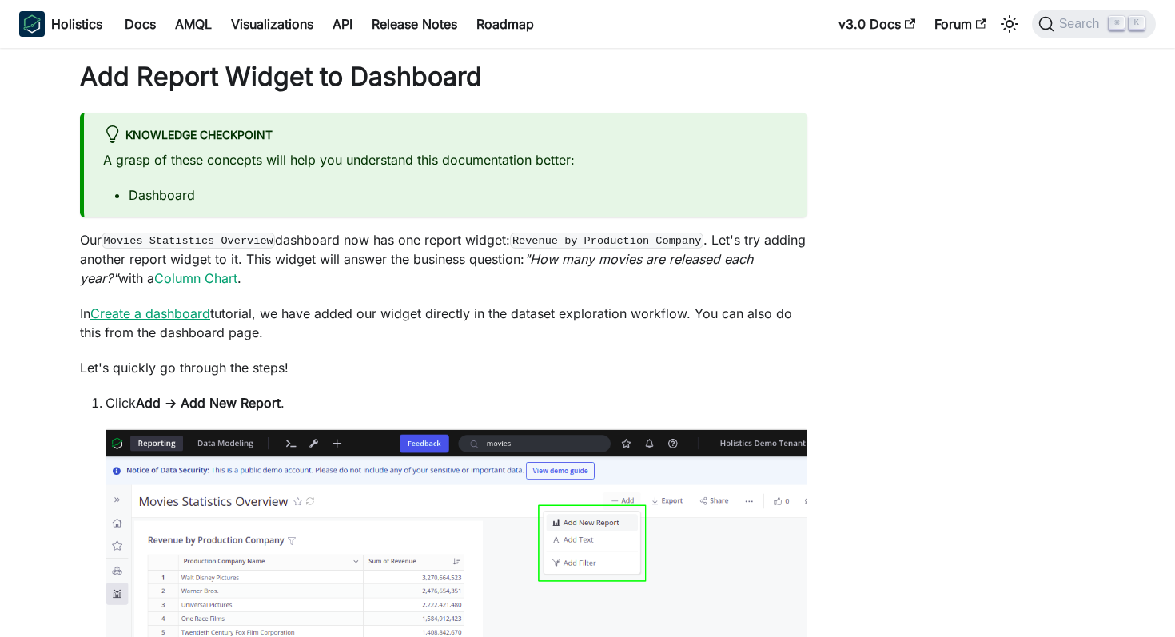
click at [178, 319] on link "Create a dashboard" at bounding box center [150, 313] width 120 height 16
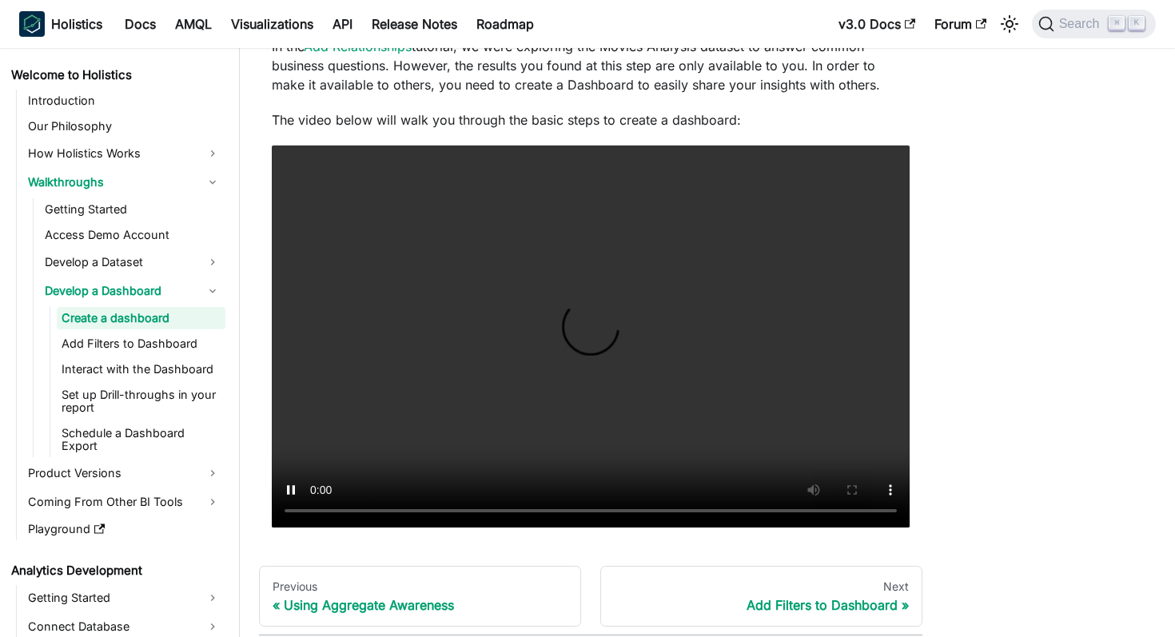
scroll to position [357, 0]
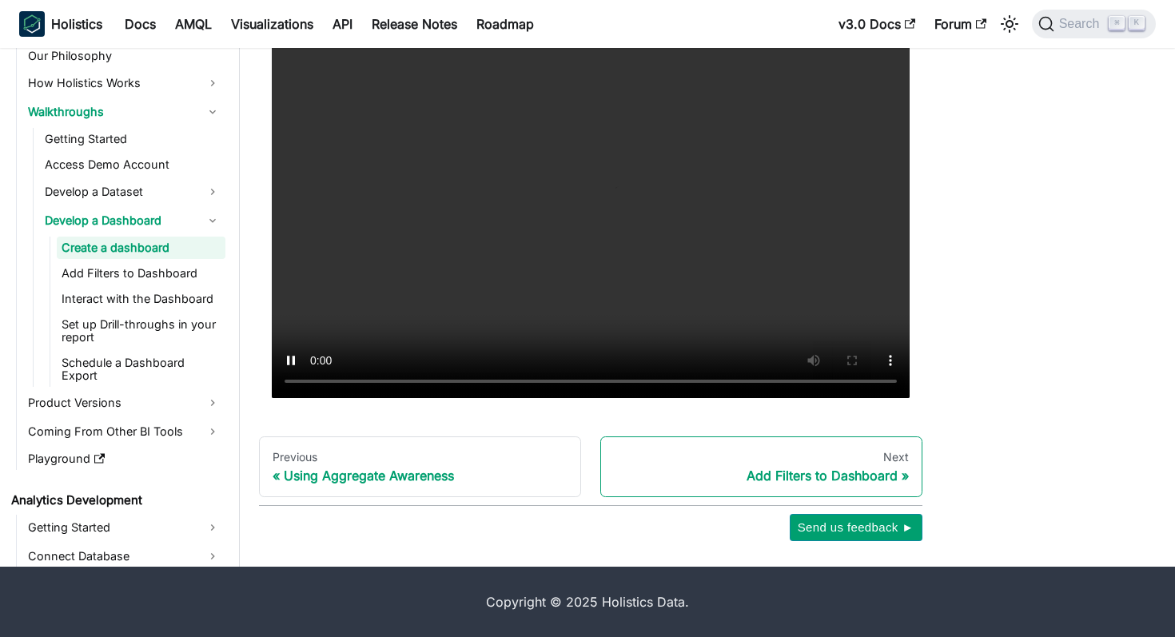
click at [731, 465] on link "Next Add Filters to Dashboard" at bounding box center [761, 466] width 322 height 61
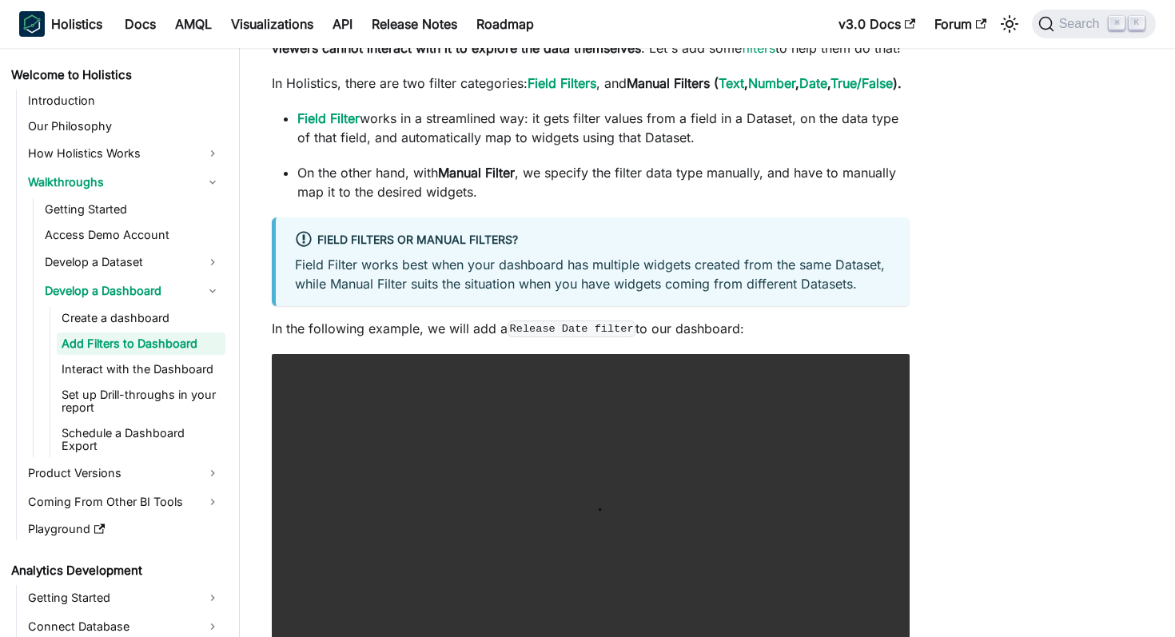
scroll to position [514, 0]
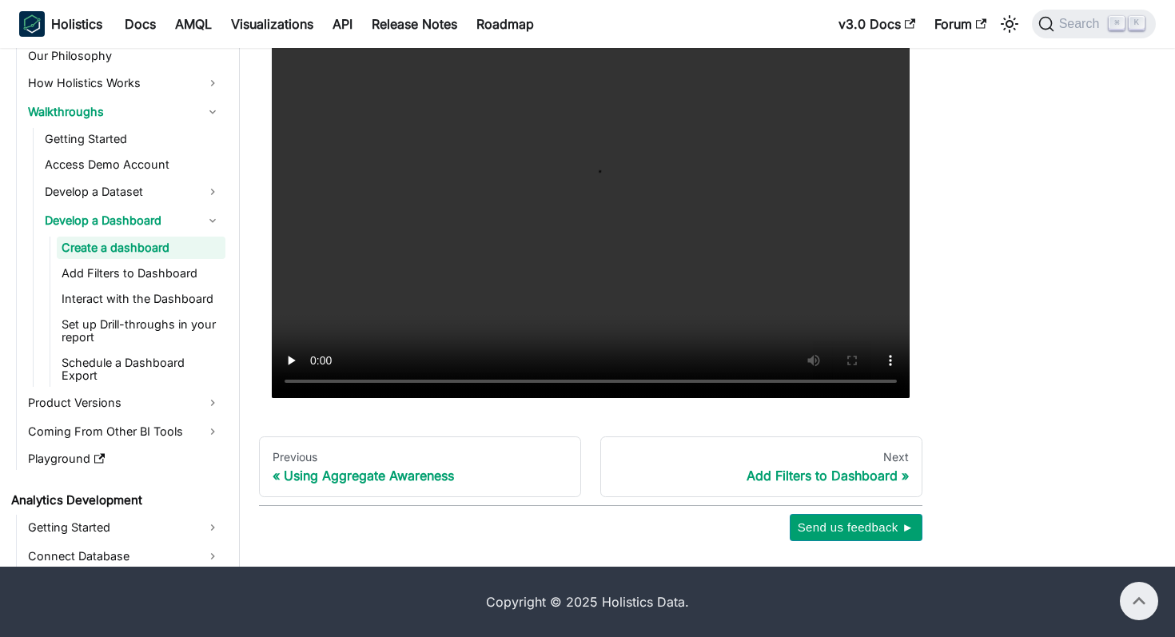
scroll to position [357, 0]
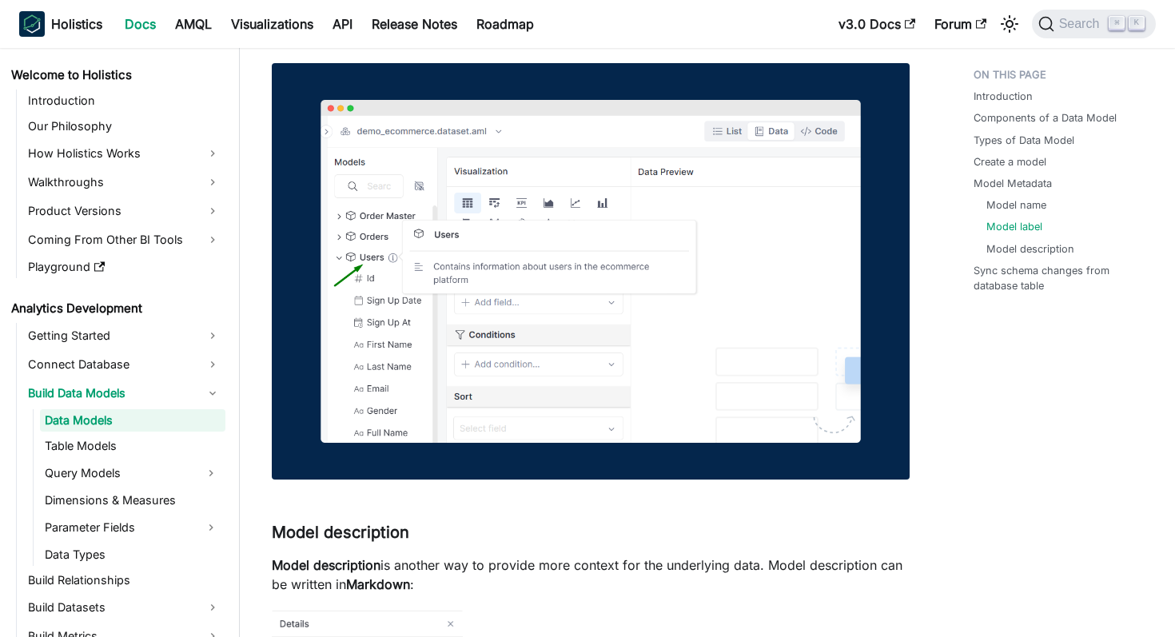
scroll to position [3879, 0]
